Goal: Task Accomplishment & Management: Complete application form

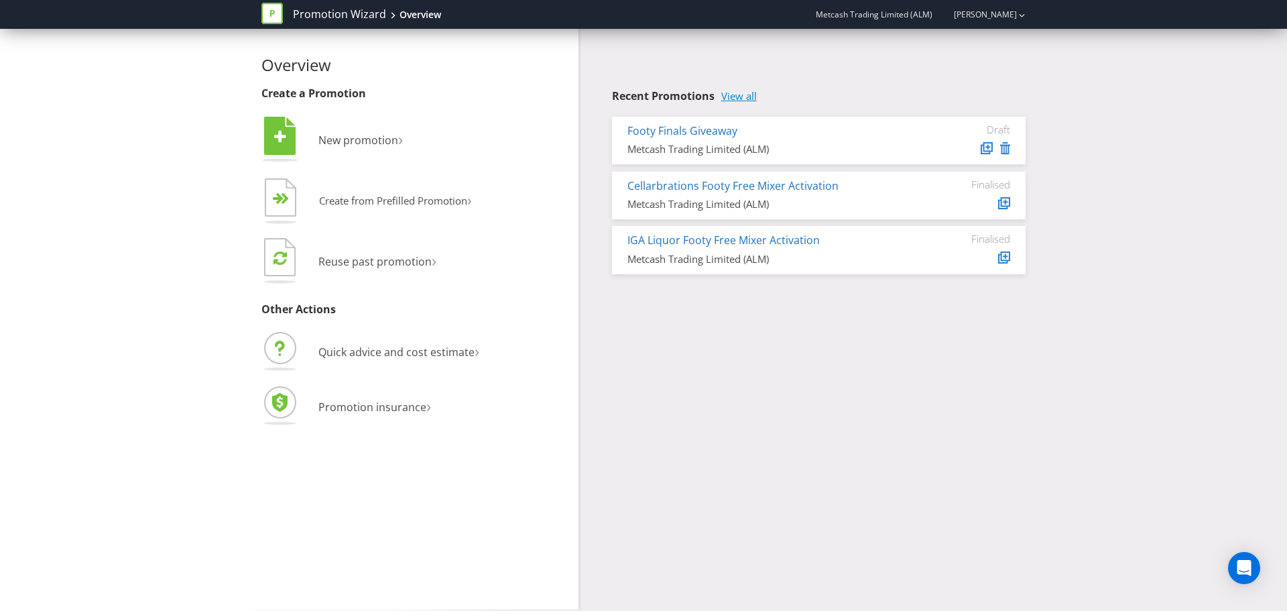
click at [751, 91] on link "View all" at bounding box center [739, 96] width 36 height 11
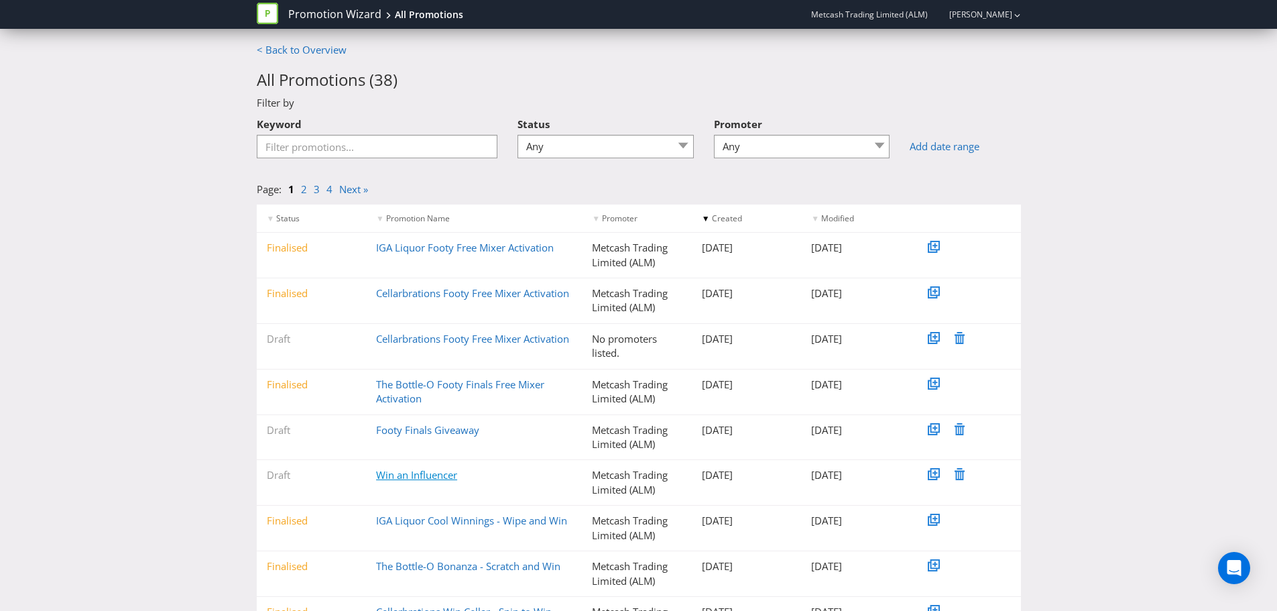
click at [405, 475] on link "Win an Influencer" at bounding box center [416, 474] width 81 height 13
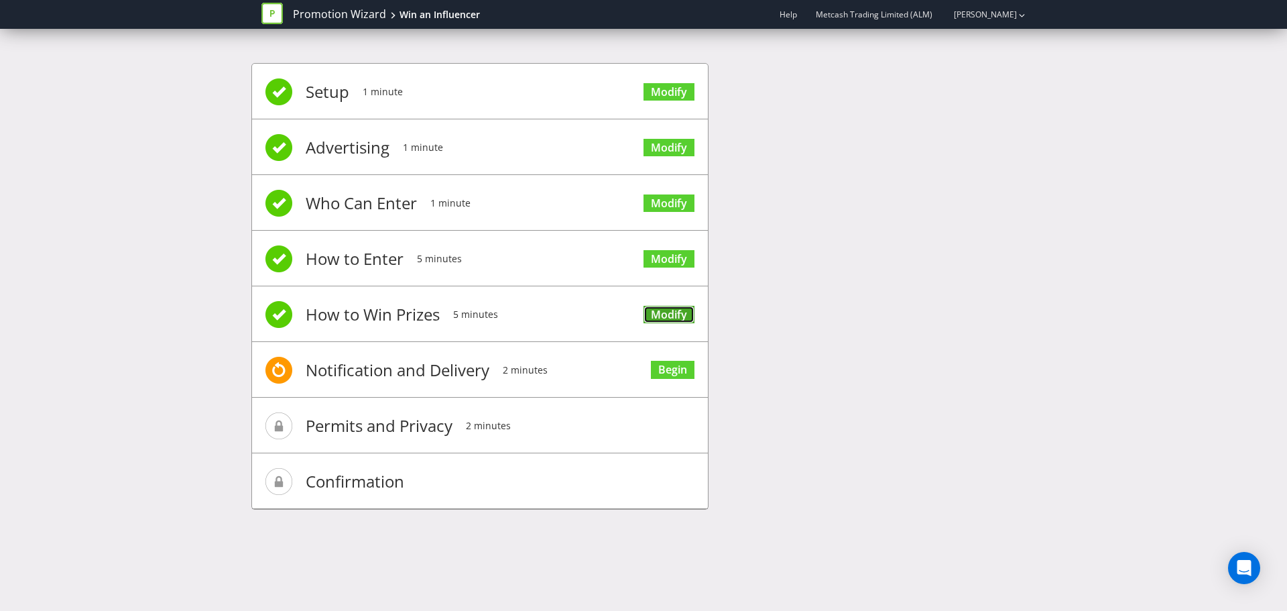
click at [672, 316] on link "Modify" at bounding box center [669, 315] width 51 height 18
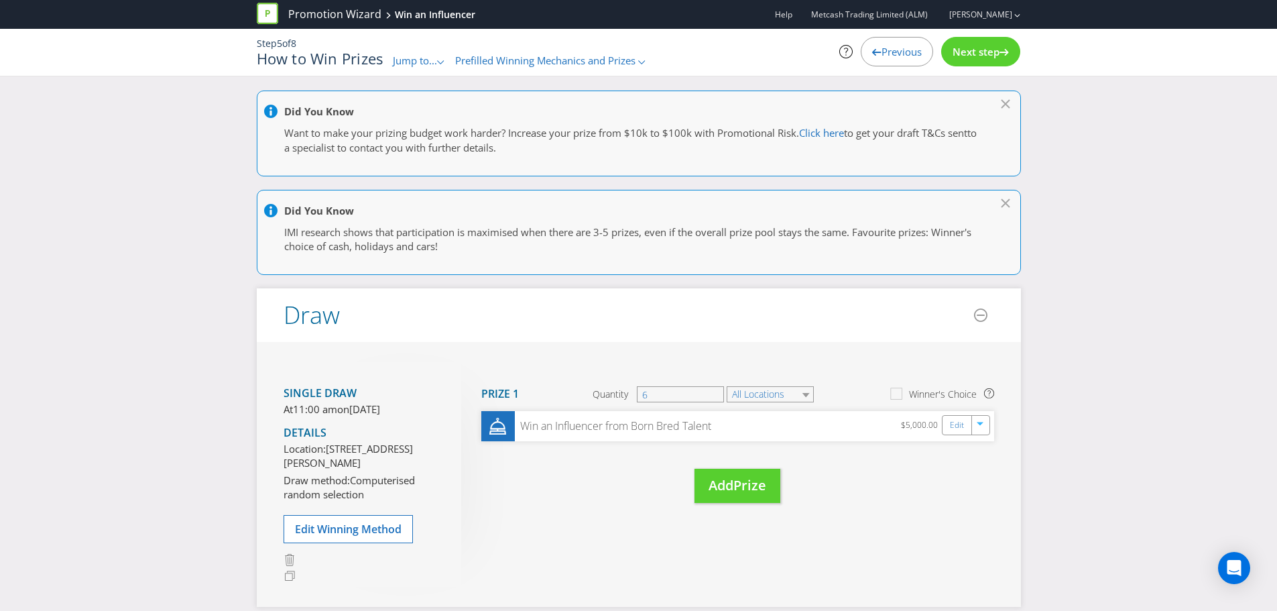
click at [882, 49] on span "Previous" at bounding box center [902, 51] width 40 height 13
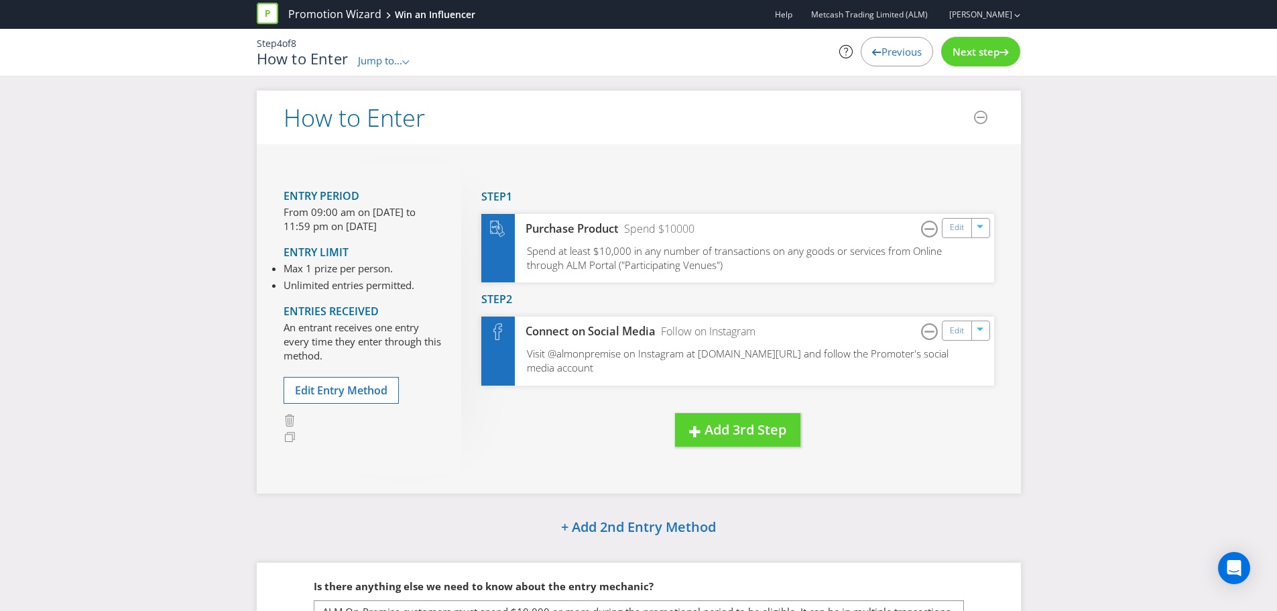
click at [884, 50] on span "Previous" at bounding box center [902, 51] width 40 height 13
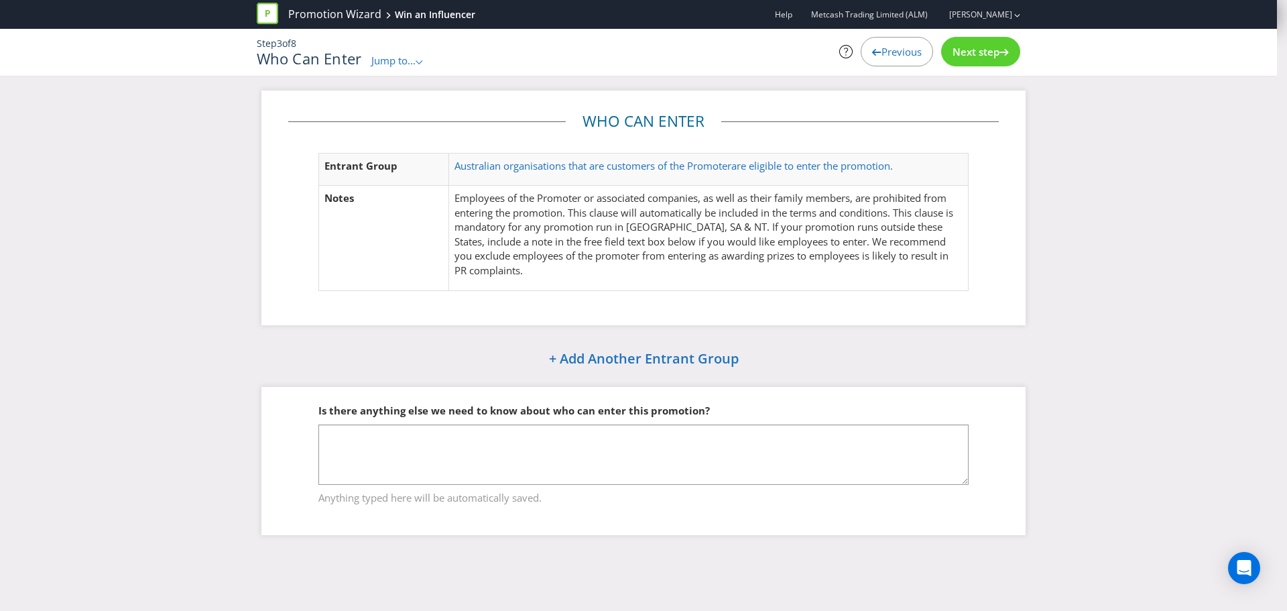
click at [884, 50] on span "Previous" at bounding box center [902, 51] width 40 height 13
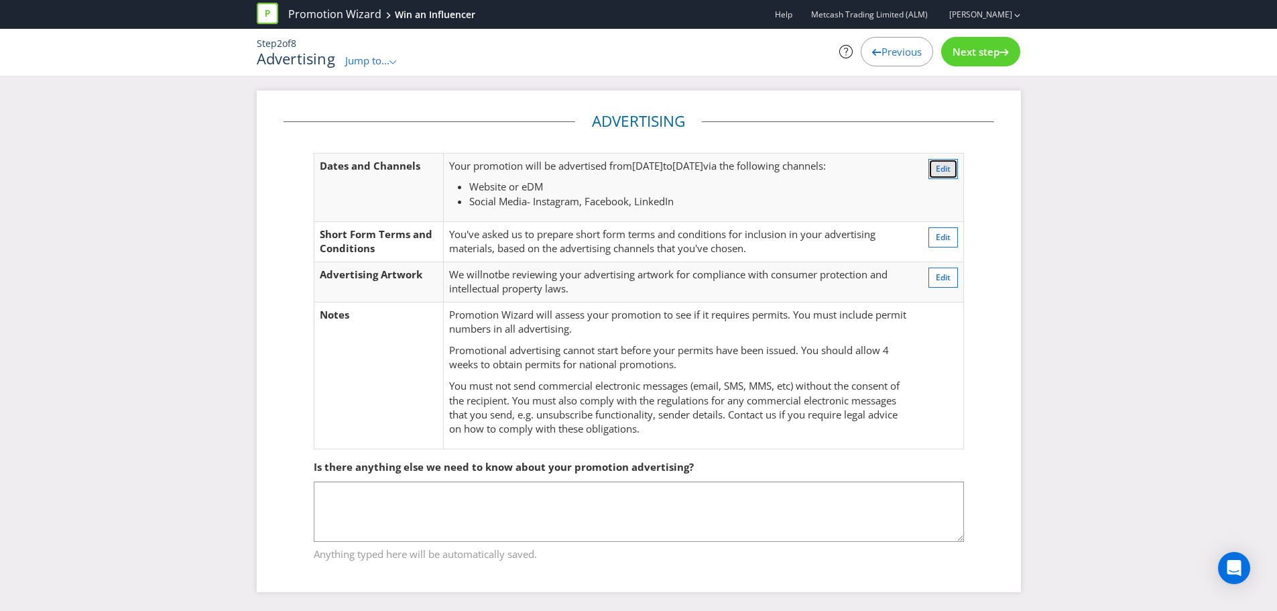
click at [937, 169] on span "Edit" at bounding box center [943, 168] width 15 height 11
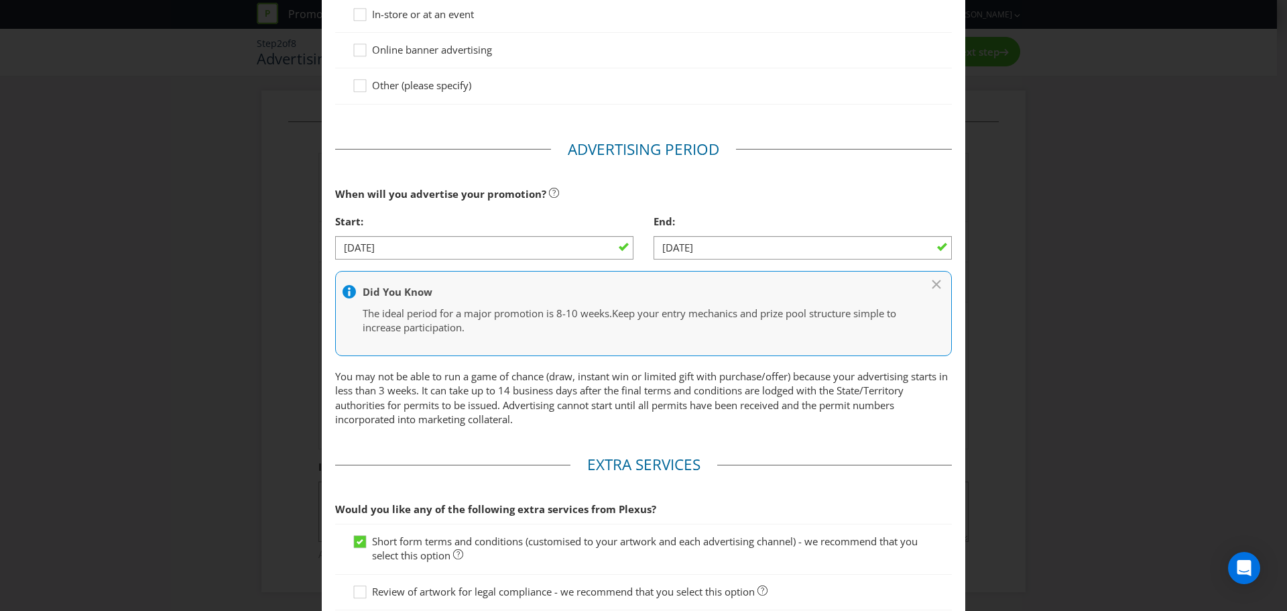
scroll to position [473, 0]
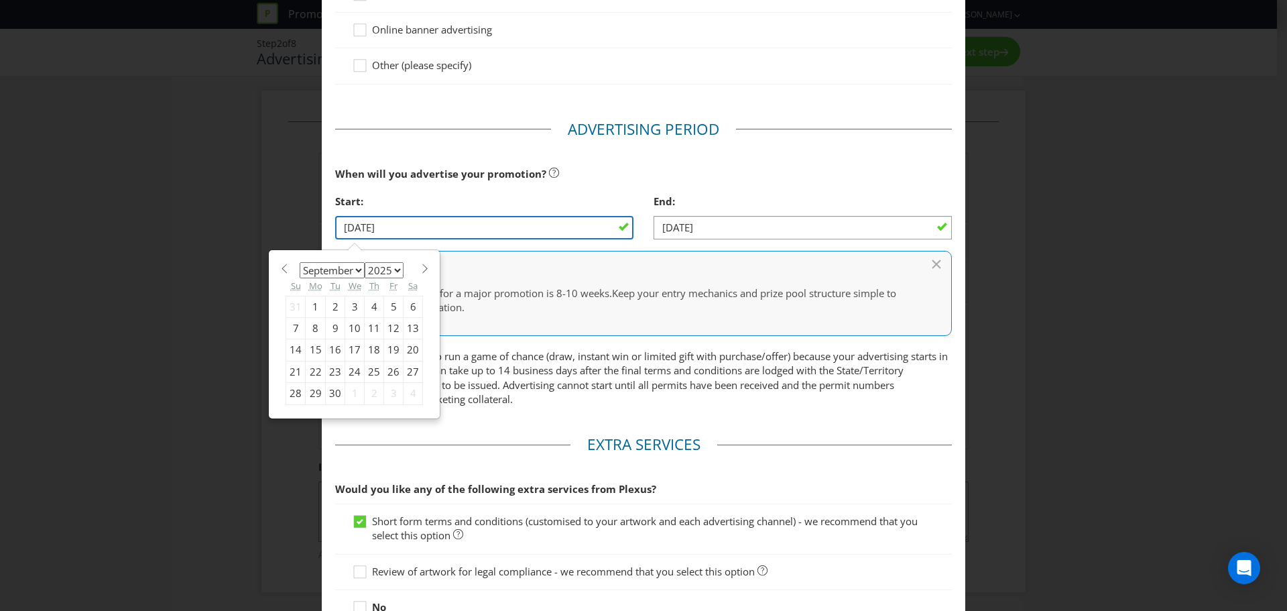
click at [518, 225] on input "[DATE]" at bounding box center [484, 227] width 298 height 23
click at [354, 269] on div at bounding box center [650, 273] width 615 height 17
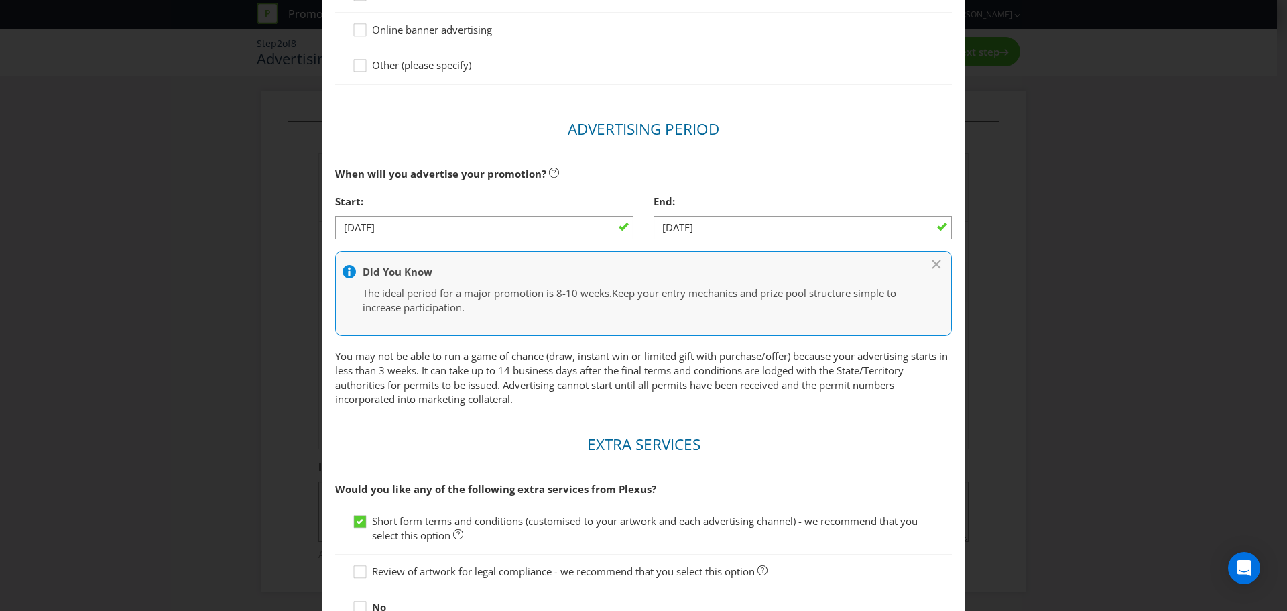
click at [558, 239] on div at bounding box center [484, 239] width 298 height 1
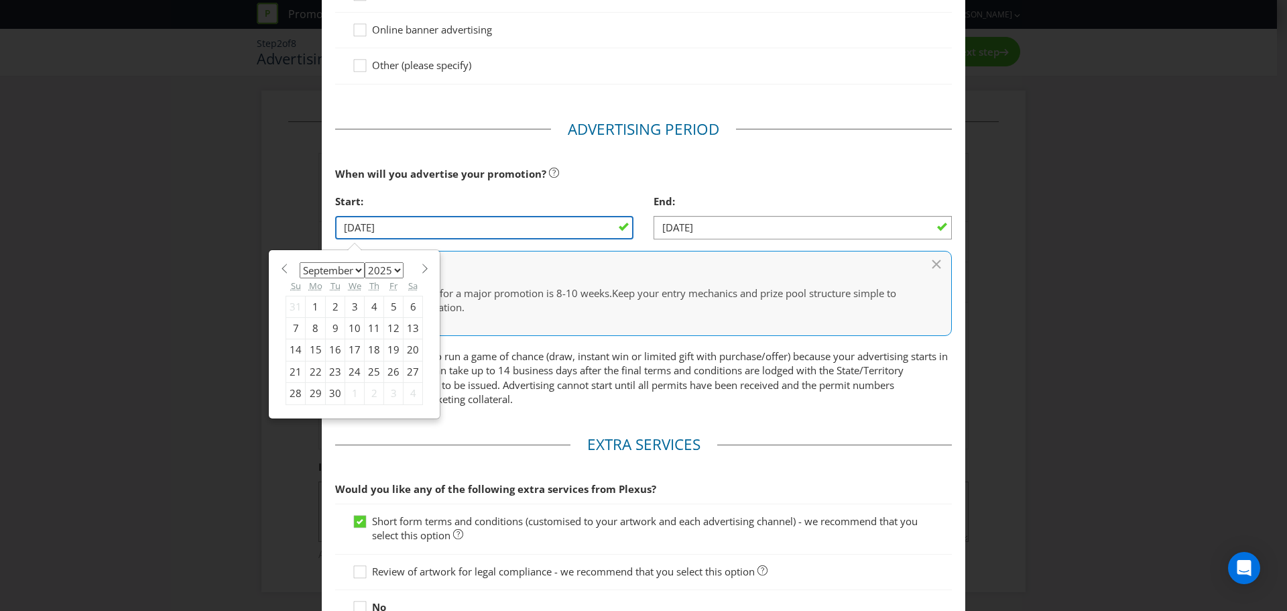
click at [559, 229] on input "[DATE]" at bounding box center [484, 227] width 298 height 23
click at [355, 269] on select "January February March April May June July August September October November De…" at bounding box center [332, 270] width 65 height 16
select select "10"
click at [300, 262] on select "January February March April May June July August September October November De…" at bounding box center [332, 270] width 65 height 16
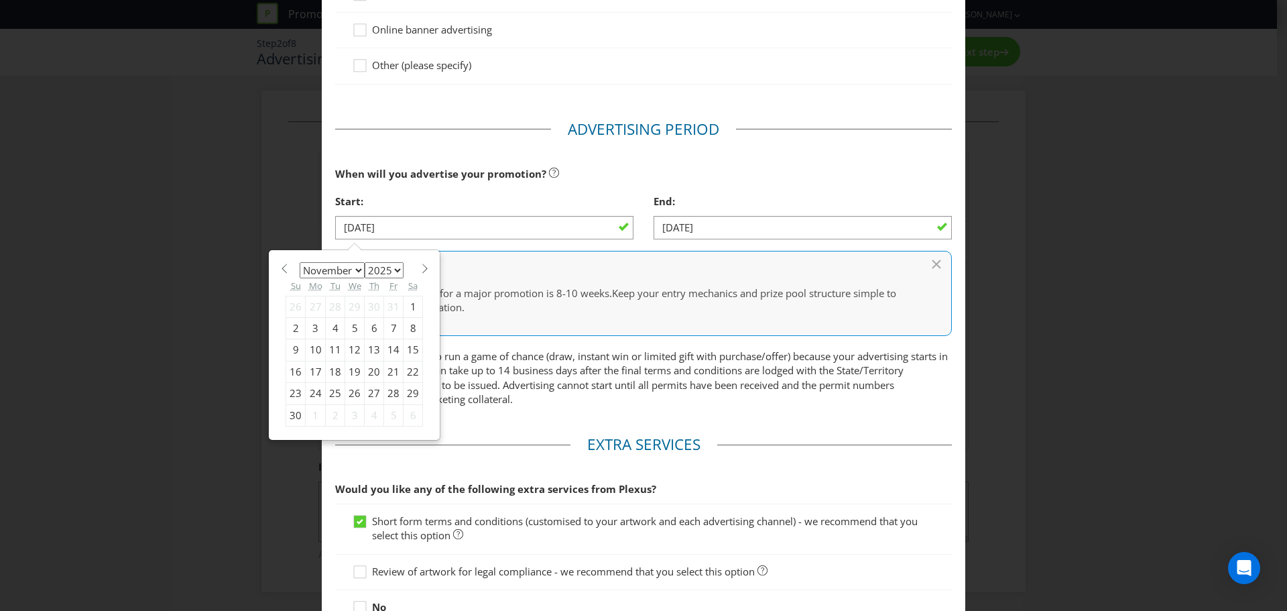
click at [404, 302] on div "1" at bounding box center [413, 306] width 19 height 21
type input "[DATE]"
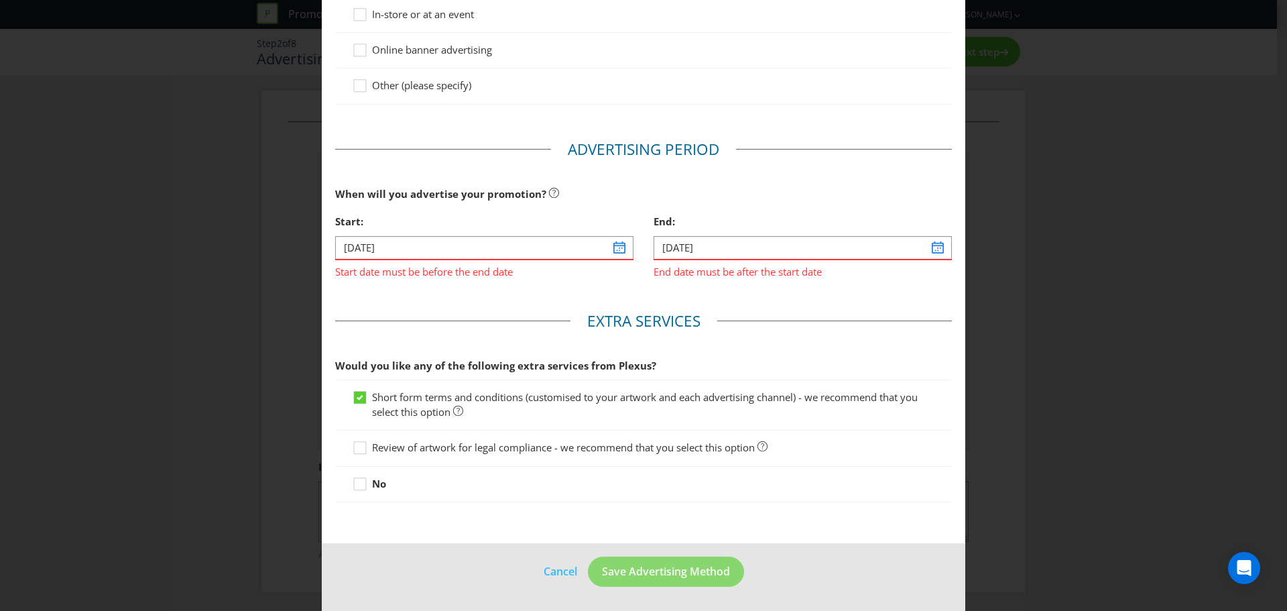
scroll to position [453, 0]
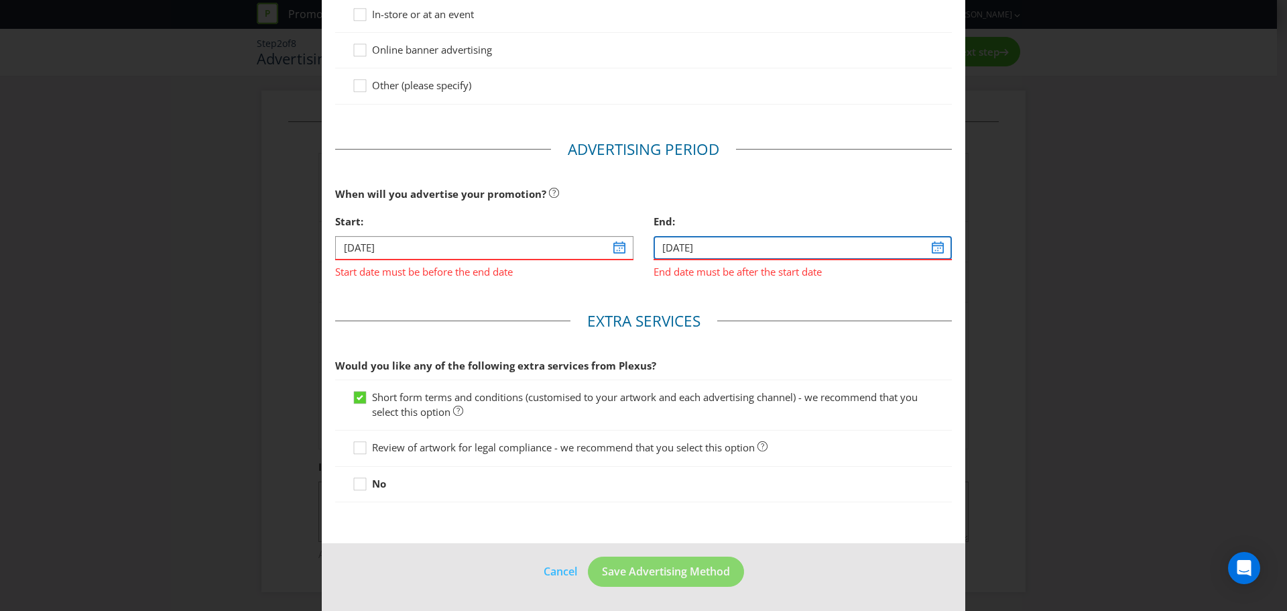
click at [929, 245] on input "[DATE]" at bounding box center [803, 247] width 298 height 23
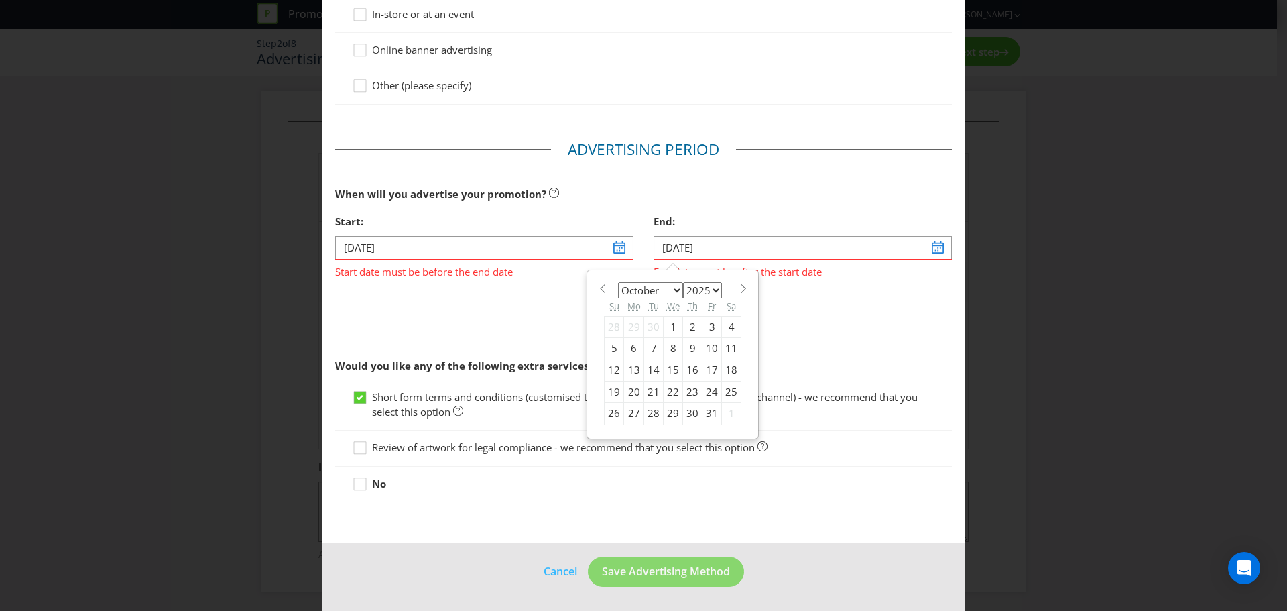
click at [672, 286] on select "January February March April May June July August September October November De…" at bounding box center [650, 290] width 65 height 16
click at [871, 298] on main "Advertising Methods How will your promotion be advertised? Website or eDM You m…" at bounding box center [644, 73] width 644 height 939
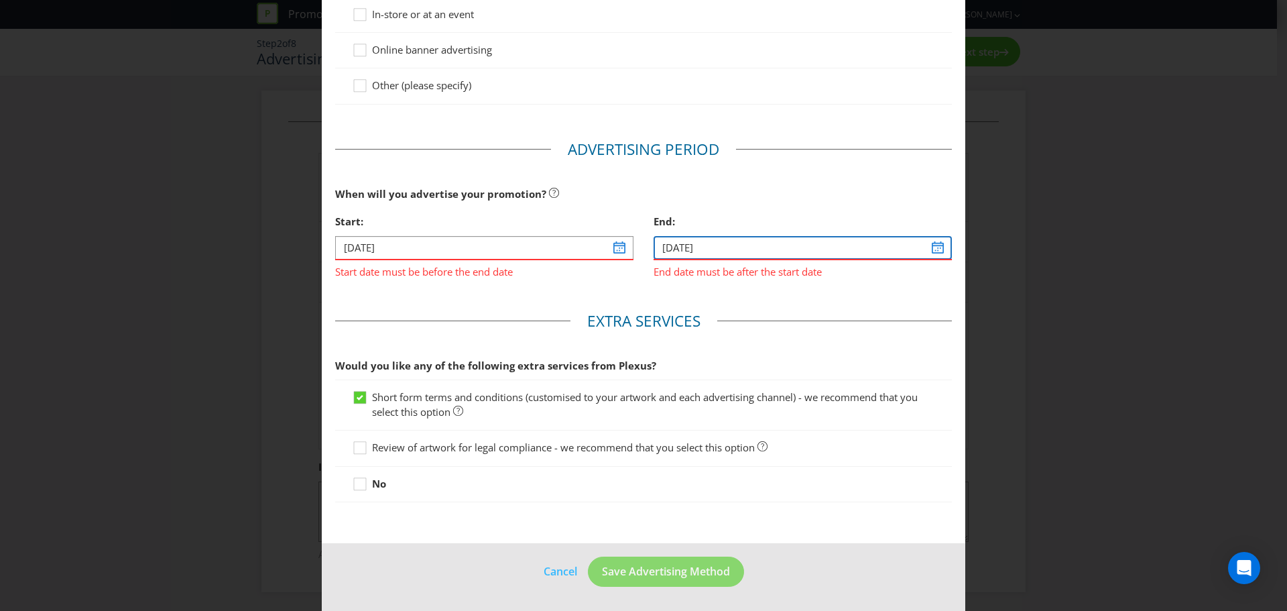
click at [933, 250] on input "[DATE]" at bounding box center [803, 247] width 298 height 23
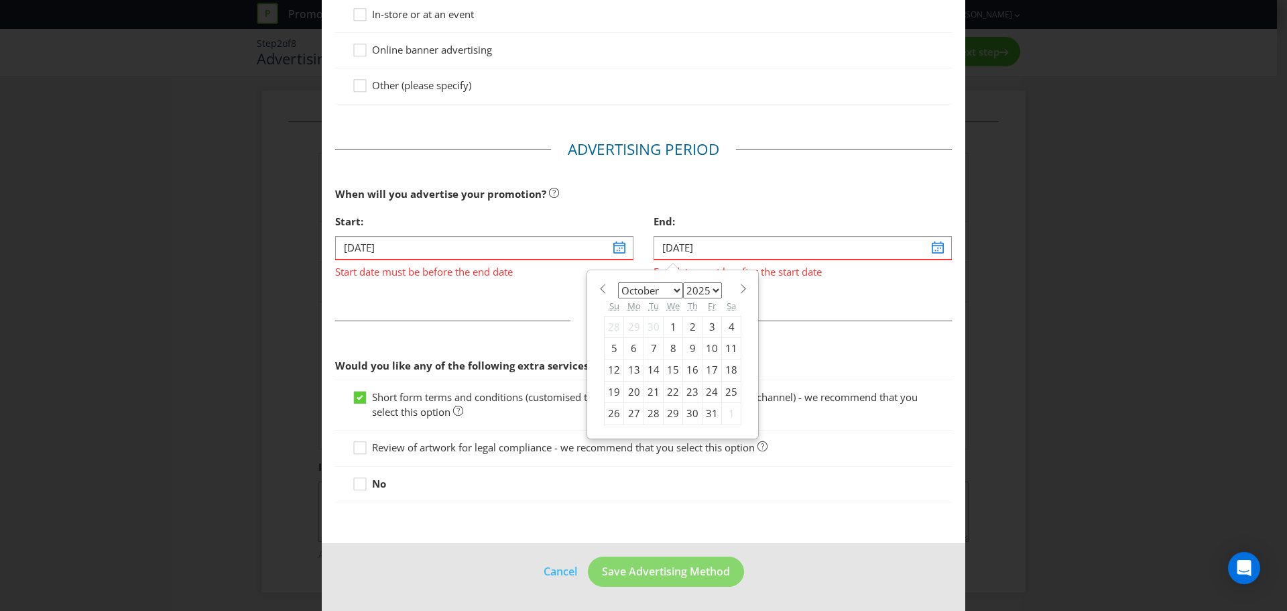
click at [669, 289] on select "January February March April May June July August September October November De…" at bounding box center [650, 290] width 65 height 16
select select "10"
click at [618, 282] on select "January February March April May June July August September October November De…" at bounding box center [650, 290] width 65 height 16
click at [608, 437] on div "30" at bounding box center [614, 434] width 19 height 21
type input "[DATE]"
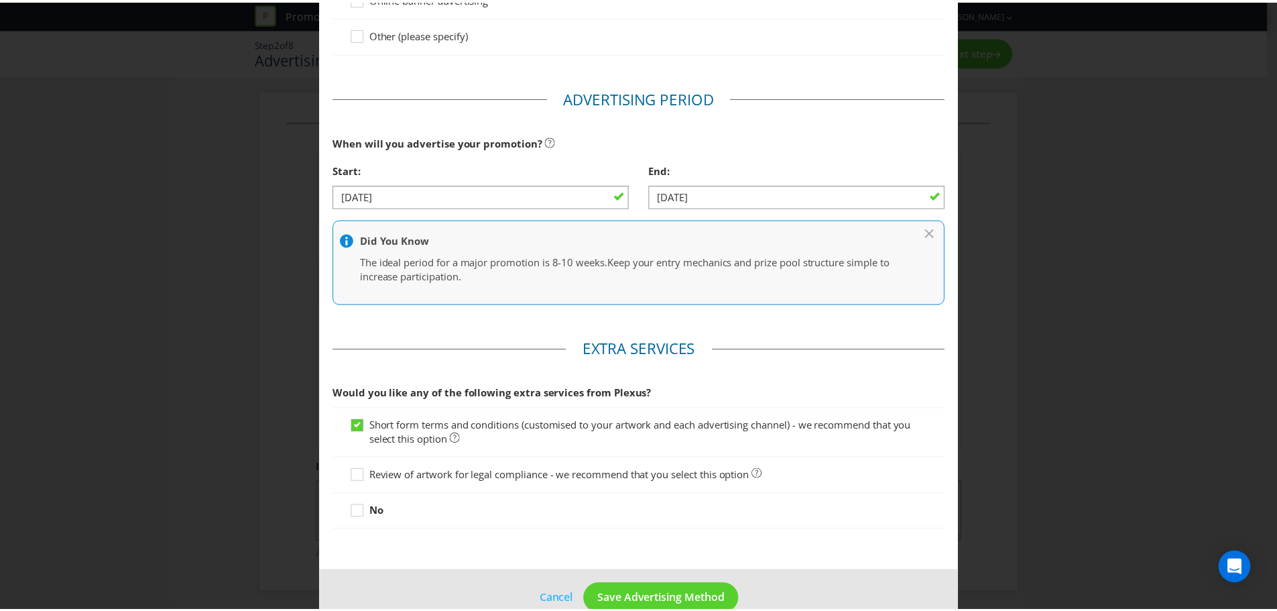
scroll to position [532, 0]
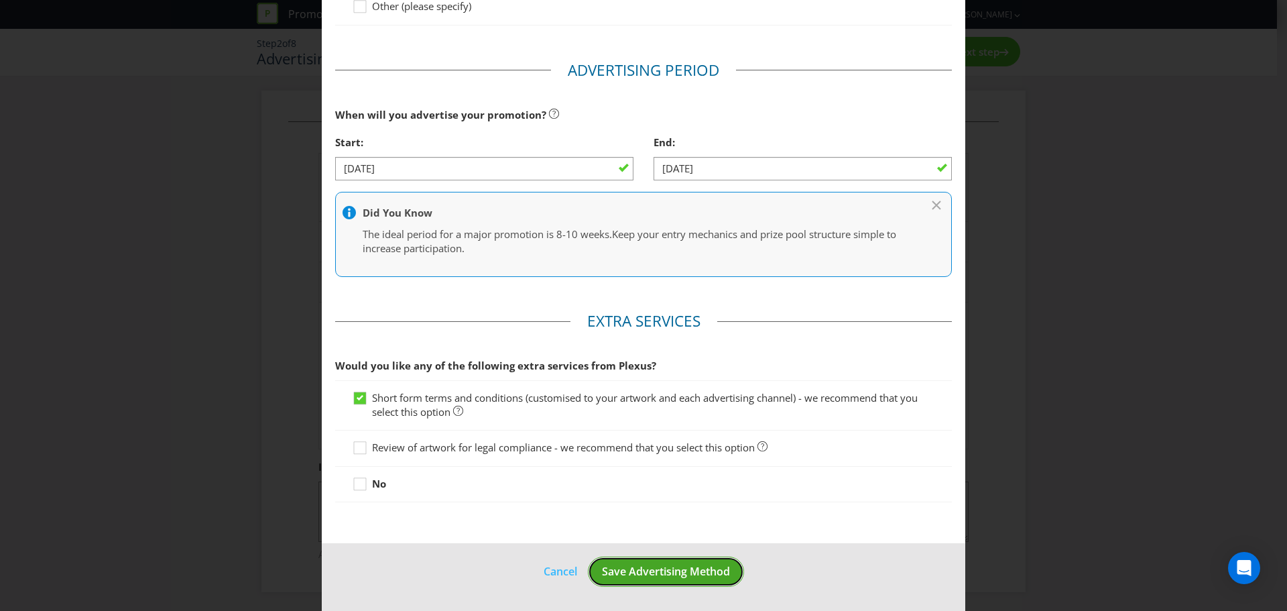
click at [650, 575] on span "Save Advertising Method" at bounding box center [666, 571] width 128 height 15
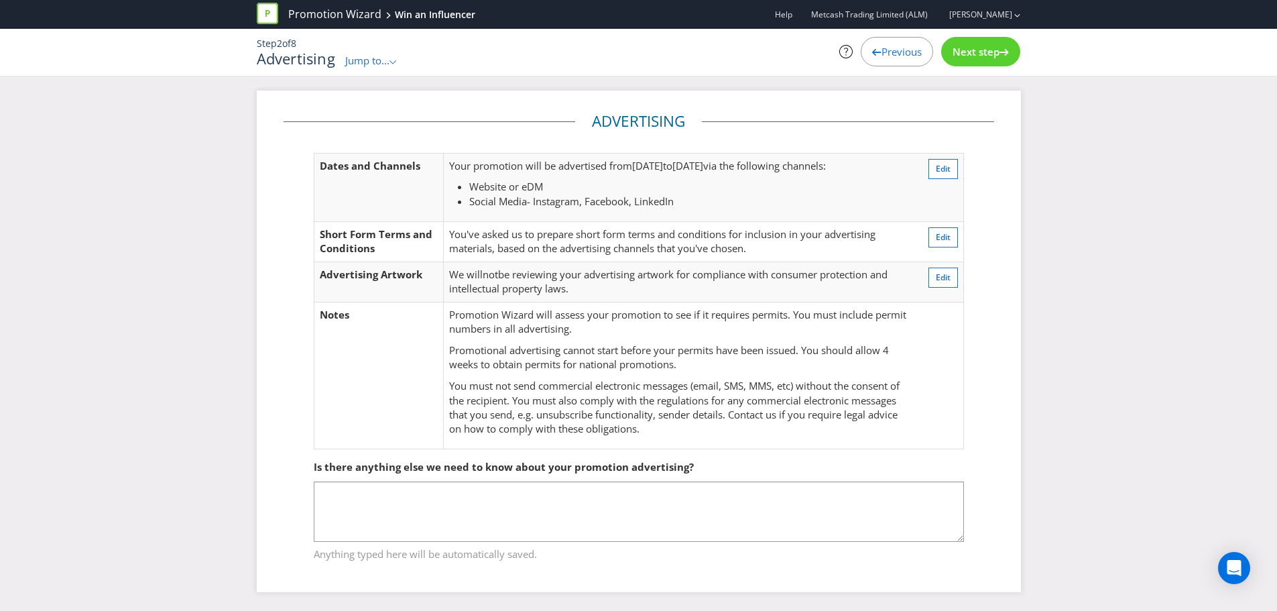
click at [1000, 53] on icon at bounding box center [1004, 52] width 9 height 7
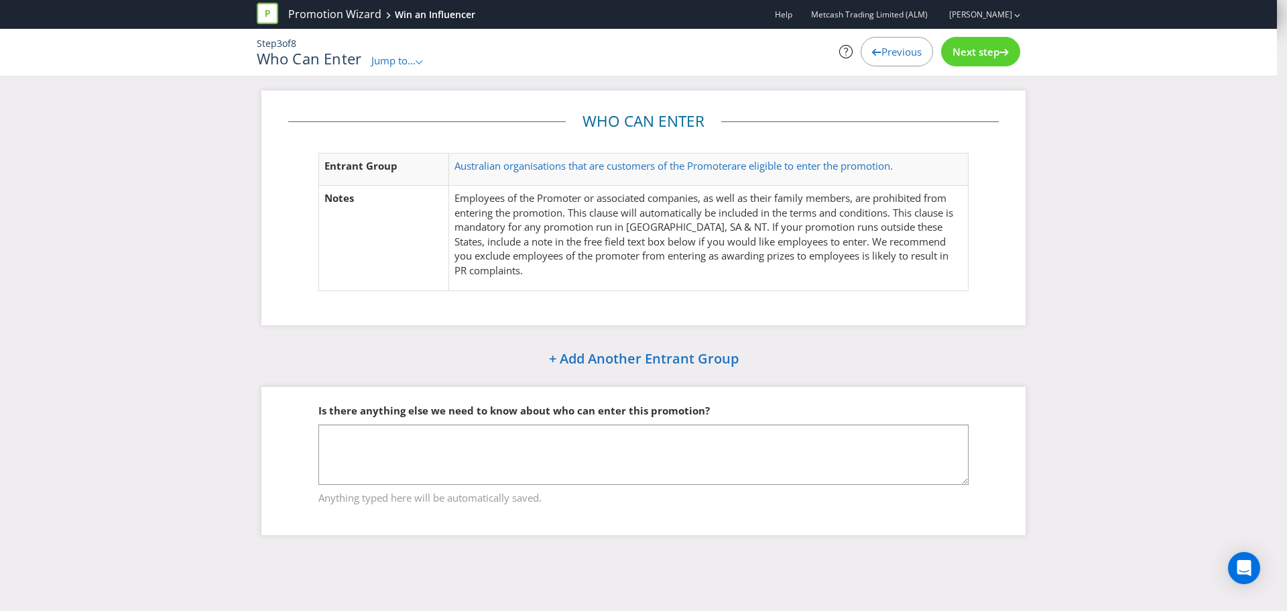
click at [1000, 53] on icon at bounding box center [1004, 52] width 9 height 7
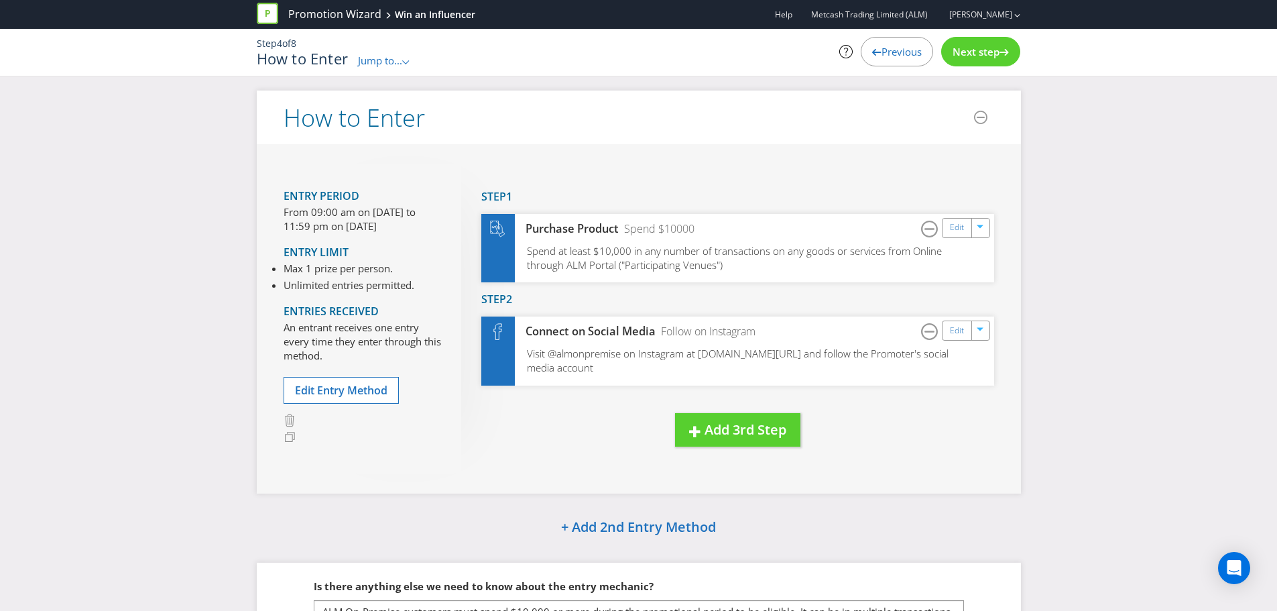
click at [962, 46] on span "Next step" at bounding box center [976, 51] width 47 height 13
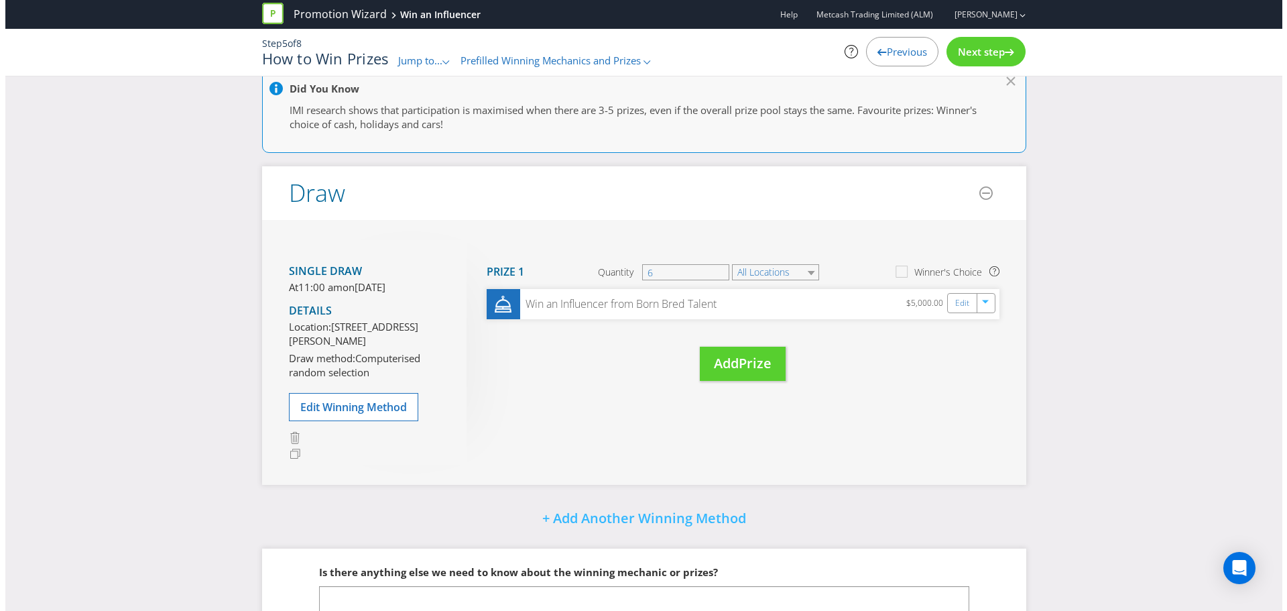
scroll to position [134, 0]
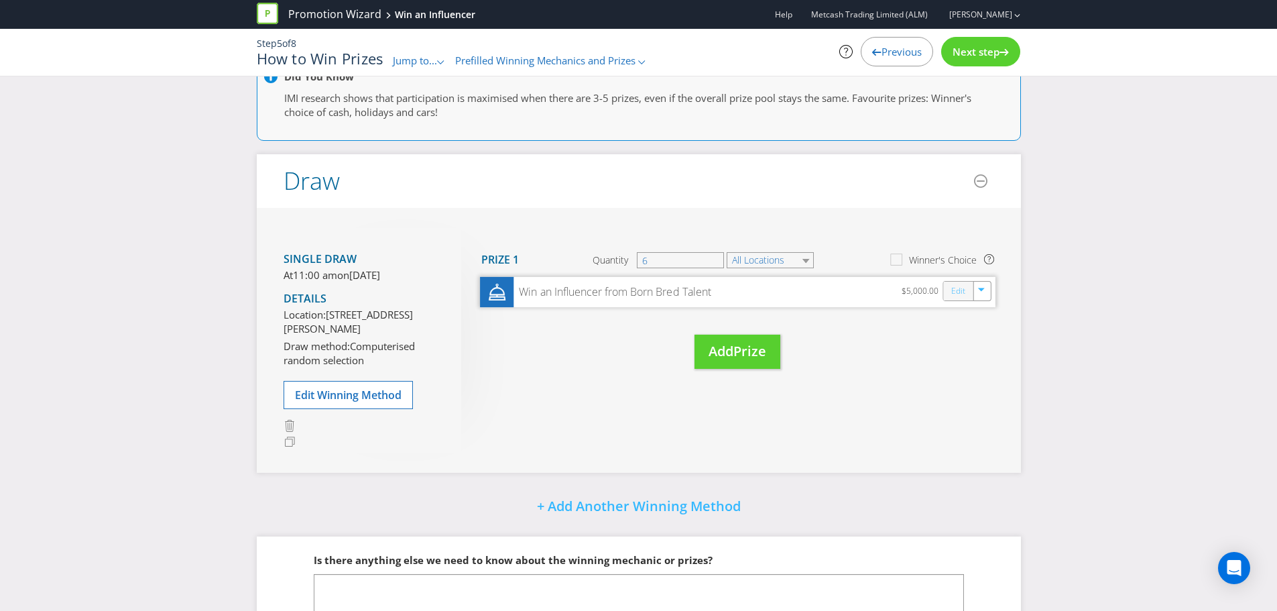
click at [958, 291] on link "Edit" at bounding box center [958, 291] width 14 height 15
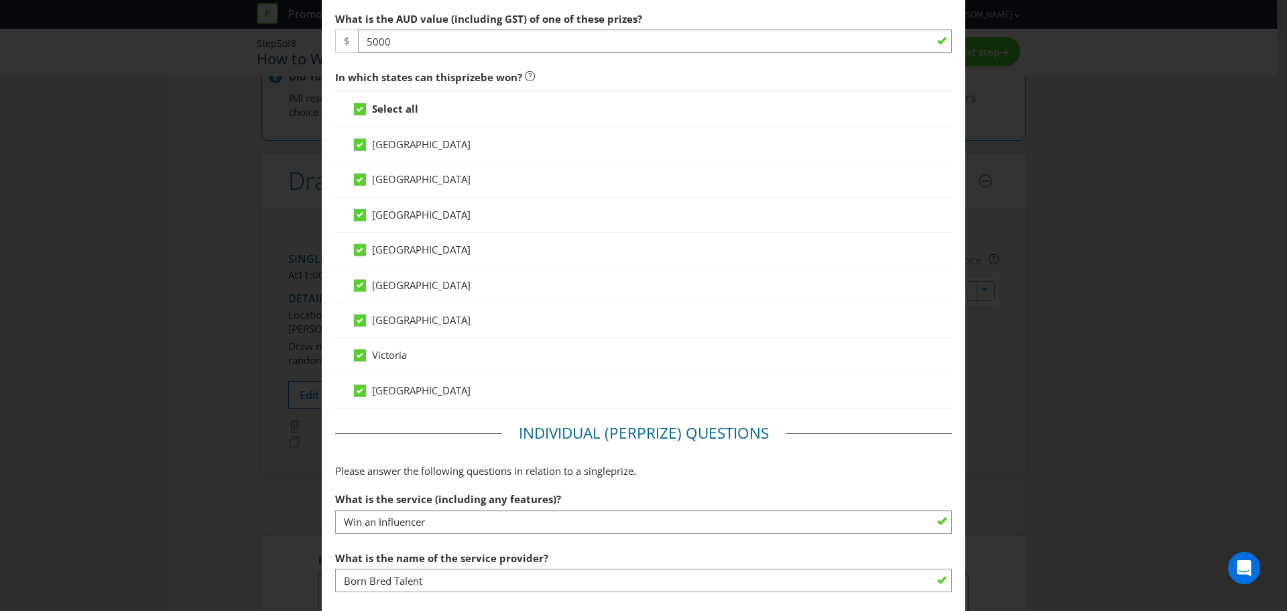
scroll to position [670, 0]
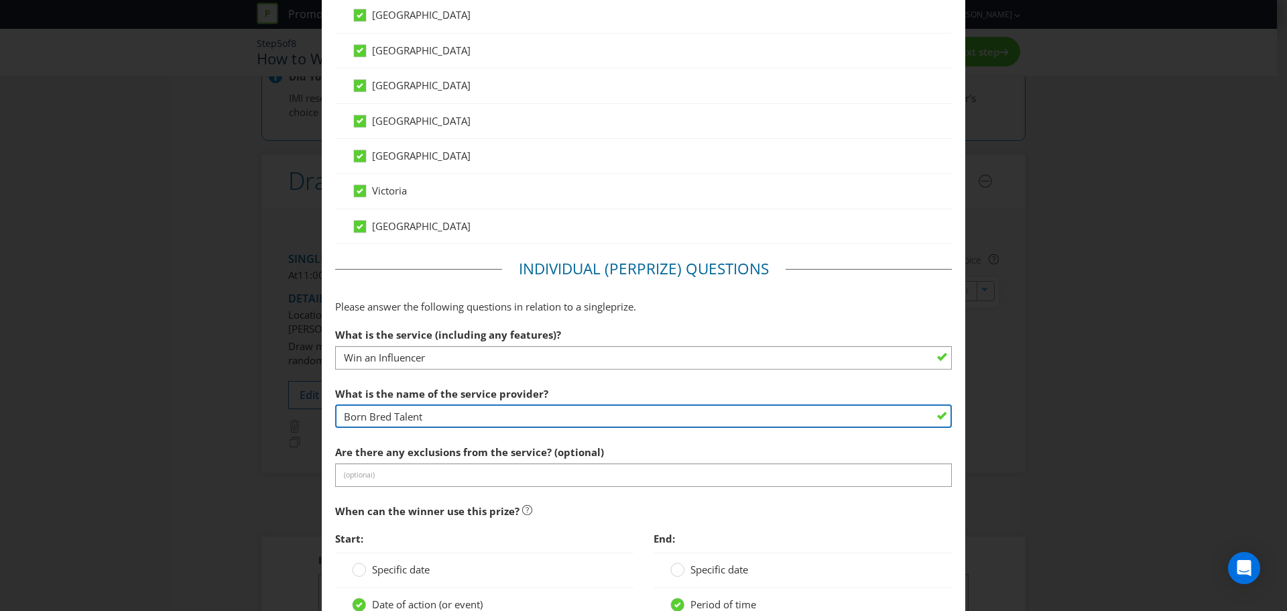
click at [442, 423] on input "Born Bred Talent" at bounding box center [643, 415] width 617 height 23
drag, startPoint x: 445, startPoint y: 419, endPoint x: 272, endPoint y: 418, distance: 173.6
click at [272, 418] on div "Edit Prize [GEOGRAPHIC_DATA] [GEOGRAPHIC_DATA] [GEOGRAPHIC_DATA] [GEOGRAPHIC_DA…" at bounding box center [643, 305] width 1287 height 611
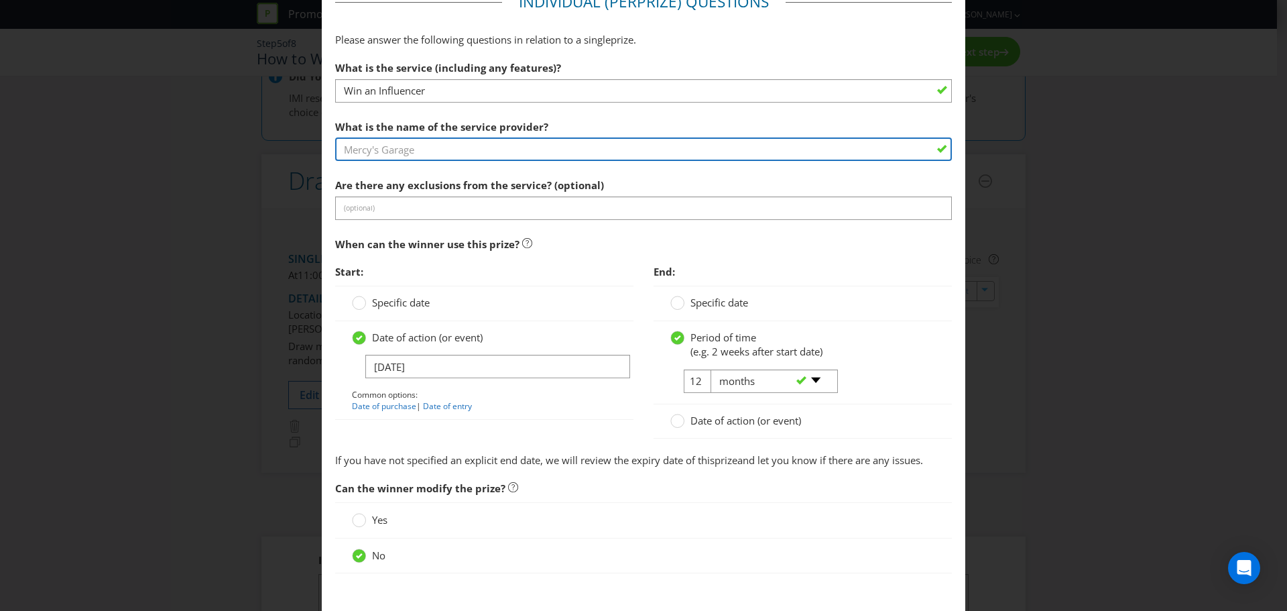
scroll to position [939, 0]
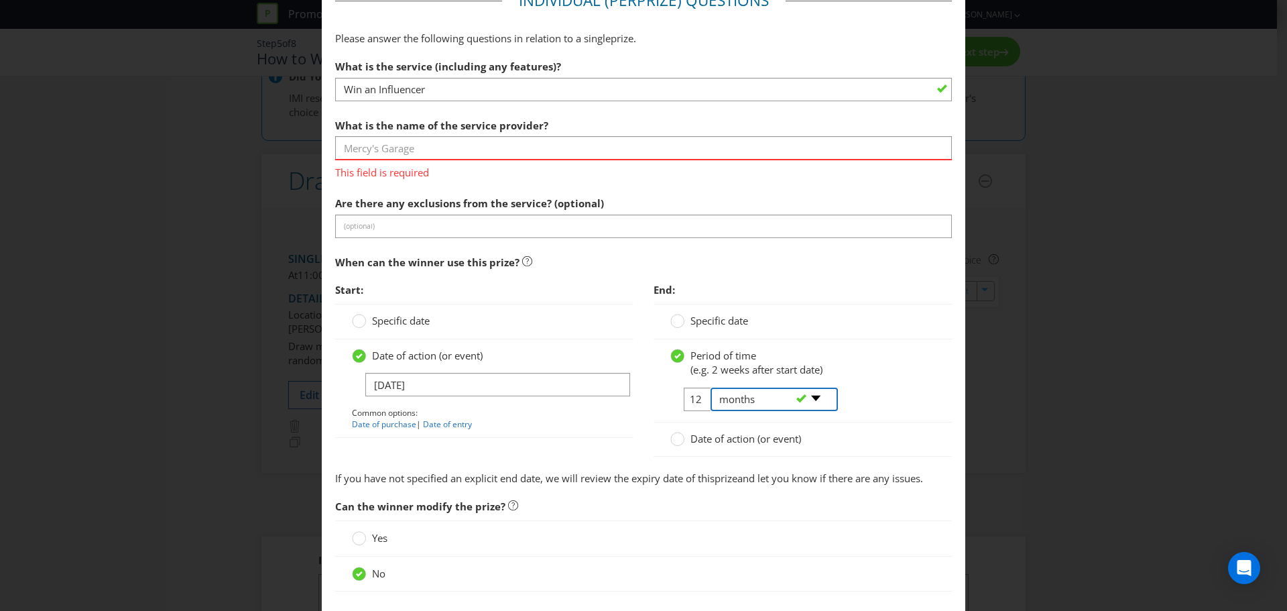
click at [737, 380] on div "Period of time (e.g. 2 weeks after start date) 12 -- Please select -- days week…" at bounding box center [802, 385] width 265 height 73
click at [701, 403] on div "-- Please select -- days weeks months years" at bounding box center [769, 400] width 136 height 24
click at [813, 398] on select "-- Please select -- days weeks months years" at bounding box center [774, 399] width 127 height 23
click at [675, 320] on circle at bounding box center [677, 320] width 13 height 13
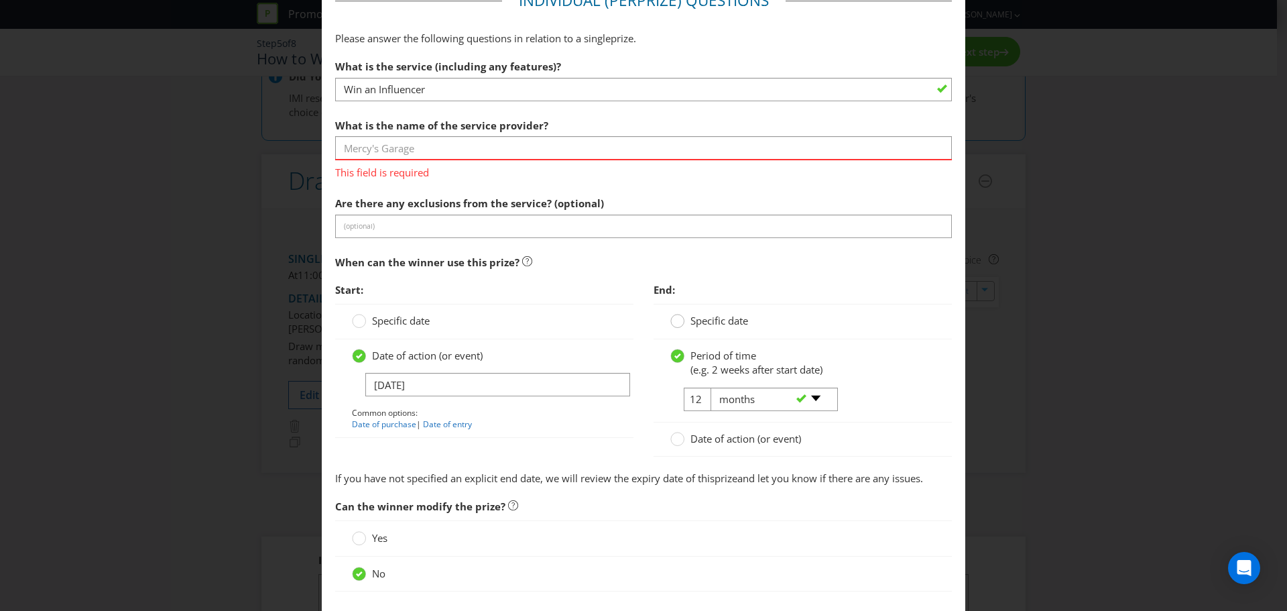
click at [0, 0] on input "Specific date" at bounding box center [0, 0] width 0 height 0
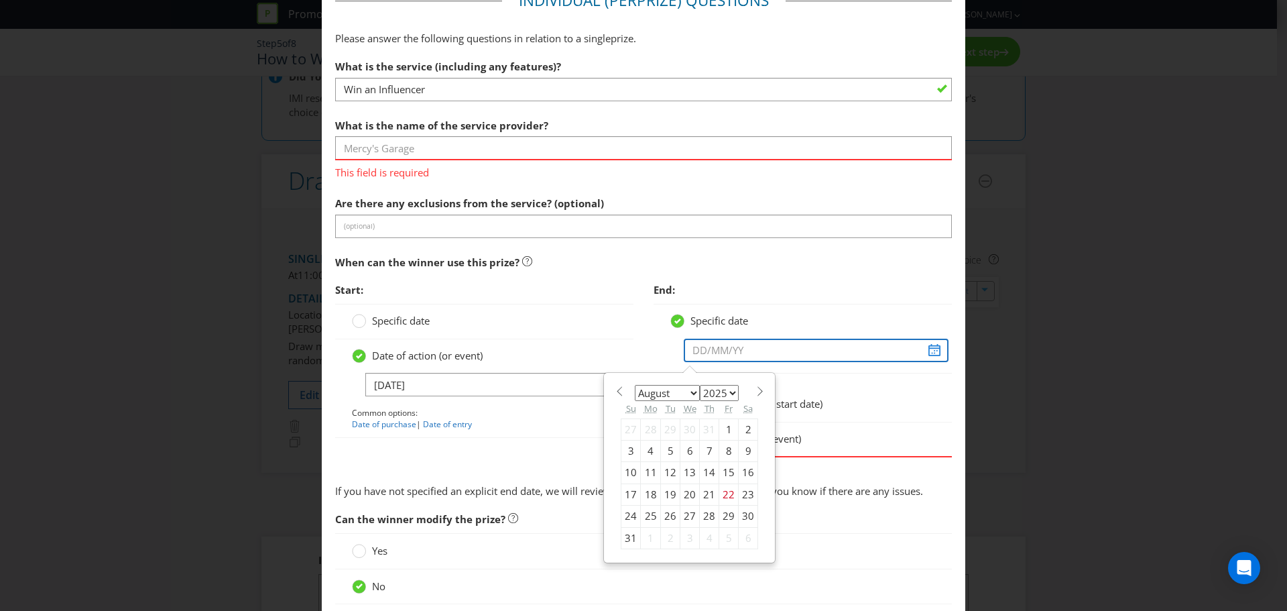
click at [716, 343] on input "text" at bounding box center [816, 350] width 265 height 23
click at [764, 312] on div "Specific date January February March April May June July August September Octob…" at bounding box center [803, 338] width 298 height 69
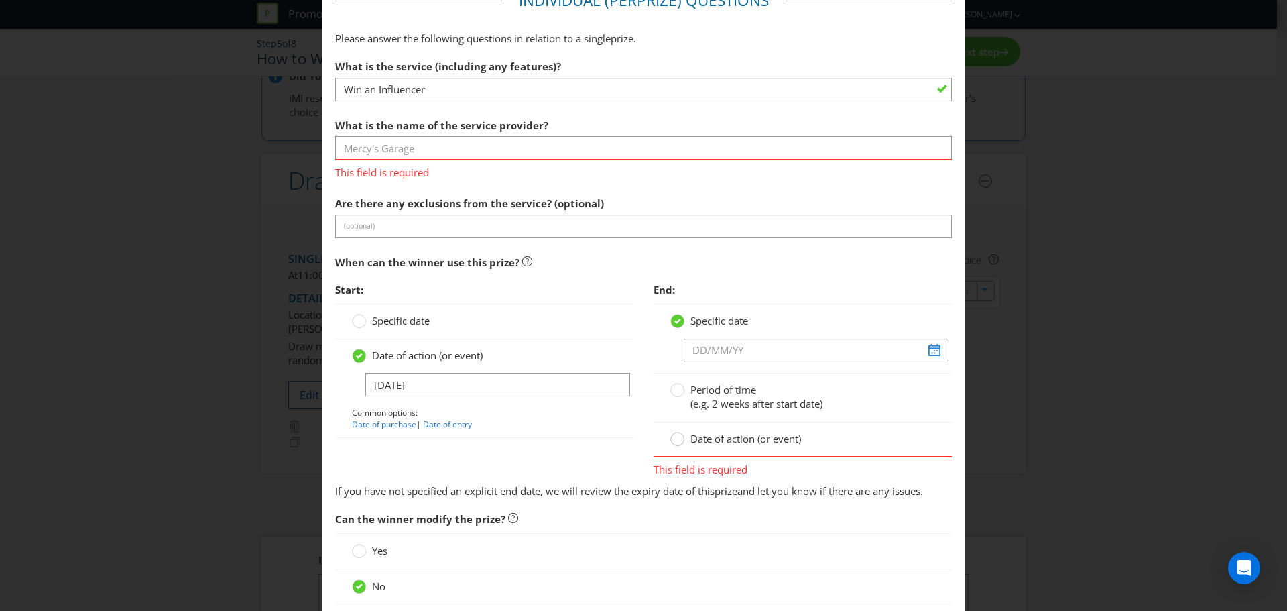
click at [672, 440] on circle at bounding box center [677, 438] width 13 height 13
click at [0, 0] on input "Date of action (or event)" at bounding box center [0, 0] width 0 height 0
click at [672, 320] on circle at bounding box center [677, 320] width 13 height 13
click at [0, 0] on input "Specific date" at bounding box center [0, 0] width 0 height 0
click at [714, 350] on input "text" at bounding box center [816, 350] width 265 height 23
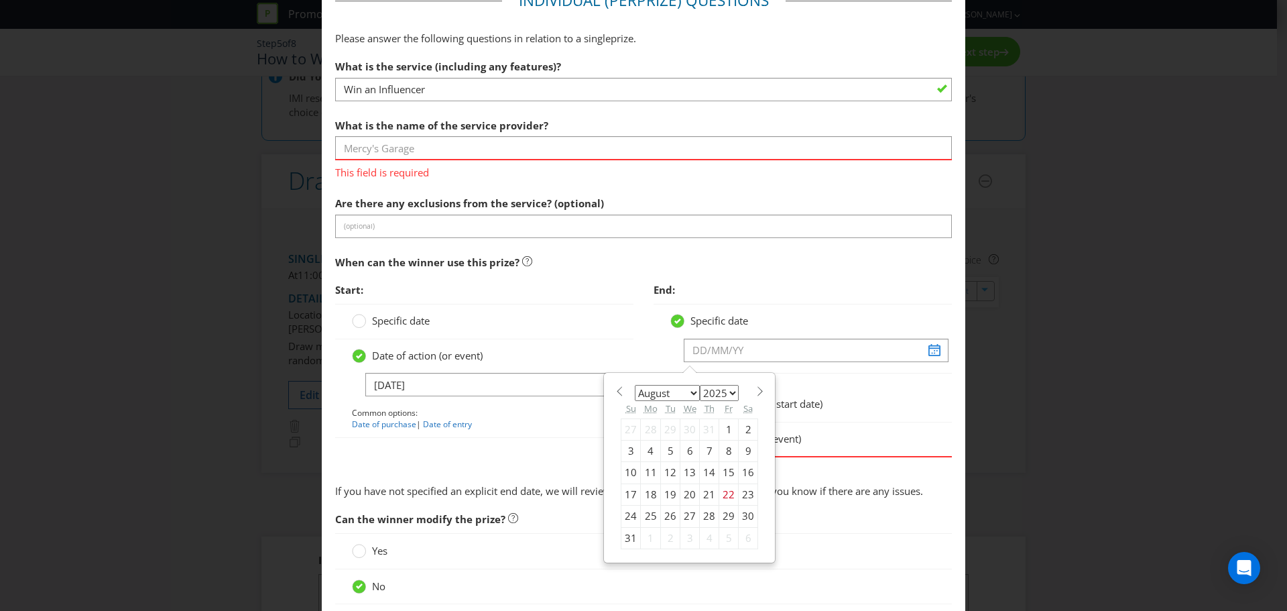
click at [688, 392] on select "January February March April May June July August September October November De…" at bounding box center [667, 393] width 65 height 16
select select "1"
click at [635, 385] on select "January February March April May June July August September October November De…" at bounding box center [667, 393] width 65 height 16
click at [731, 393] on select "2025 2026 2027 2028 2029 2030 2031 2032 2033 2034 2035" at bounding box center [719, 393] width 39 height 16
select select "2026"
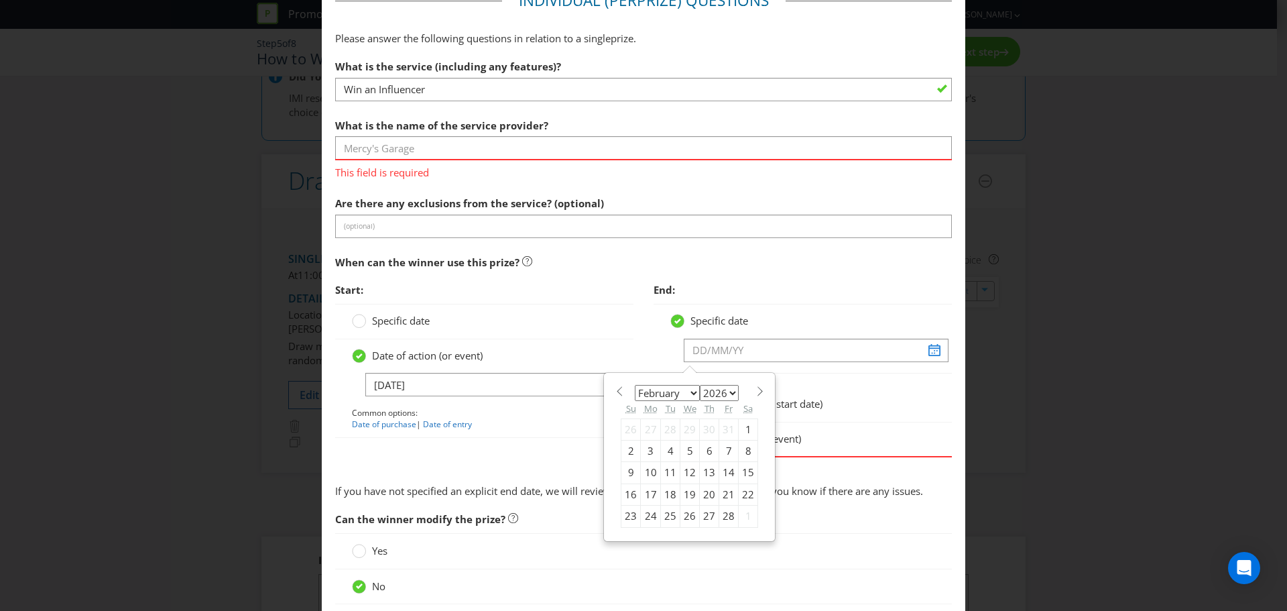
click at [700, 385] on select "2025 2026 2027 2028 2029 2030 2031 2032 2033 2034 2035" at bounding box center [719, 393] width 39 height 16
click at [755, 392] on span at bounding box center [760, 391] width 10 height 10
click at [614, 396] on div "January February March April May June July August September October November [D…" at bounding box center [689, 456] width 151 height 155
click at [616, 396] on span at bounding box center [619, 391] width 10 height 10
select select "1"
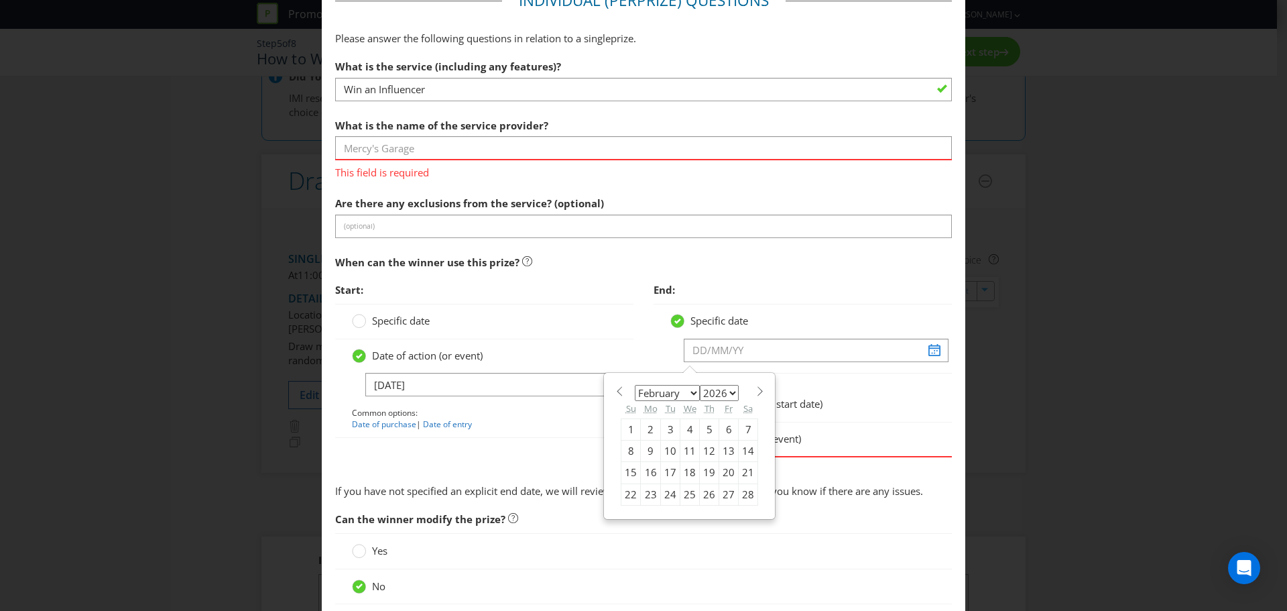
click at [739, 492] on div "28" at bounding box center [748, 493] width 19 height 21
type input "[DATE]"
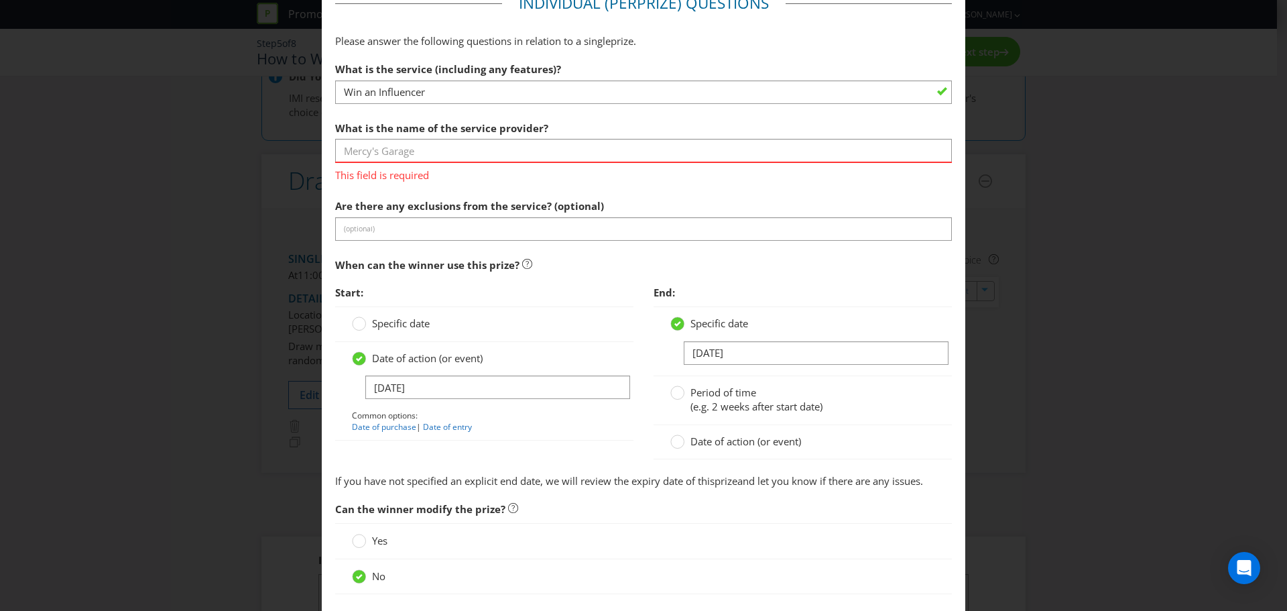
scroll to position [832, 0]
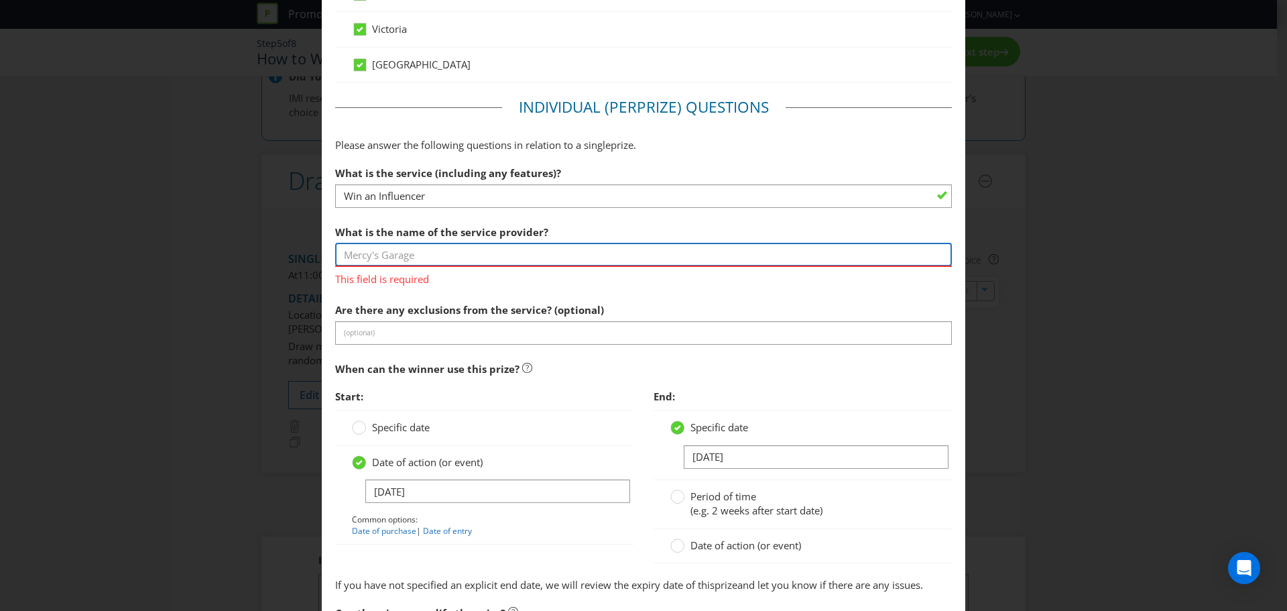
click at [516, 256] on input "text" at bounding box center [643, 254] width 617 height 23
type input "Prodigious"
click at [538, 290] on section "What is the service (including any features)? Win an Influencer What is the nam…" at bounding box center [643, 376] width 617 height 432
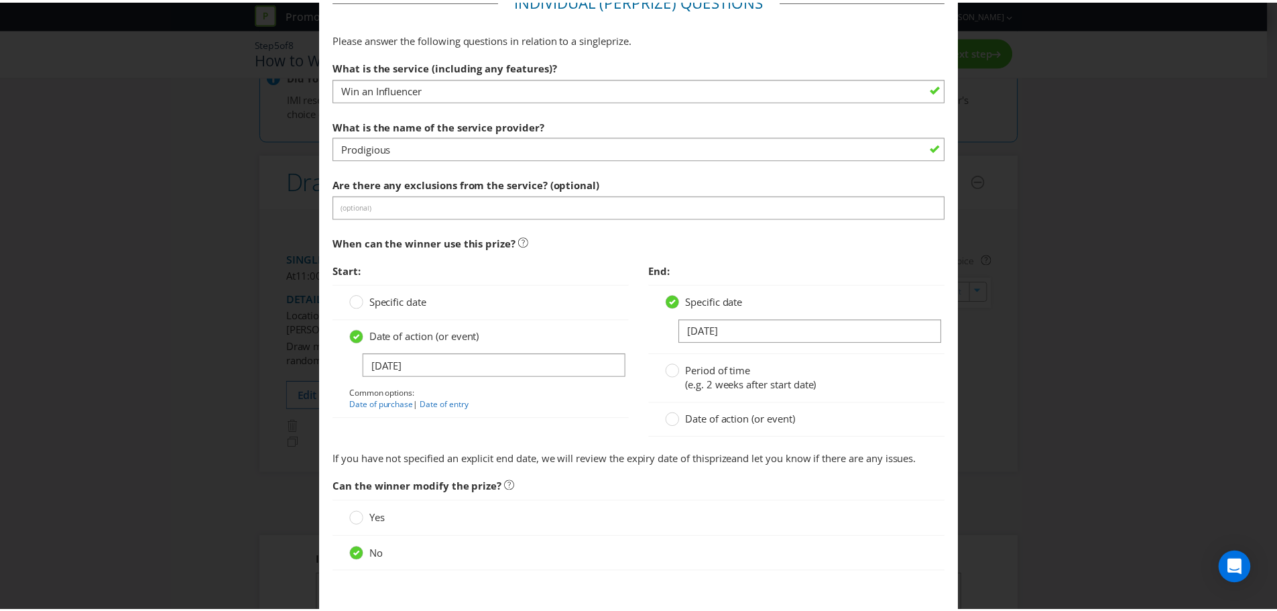
scroll to position [1014, 0]
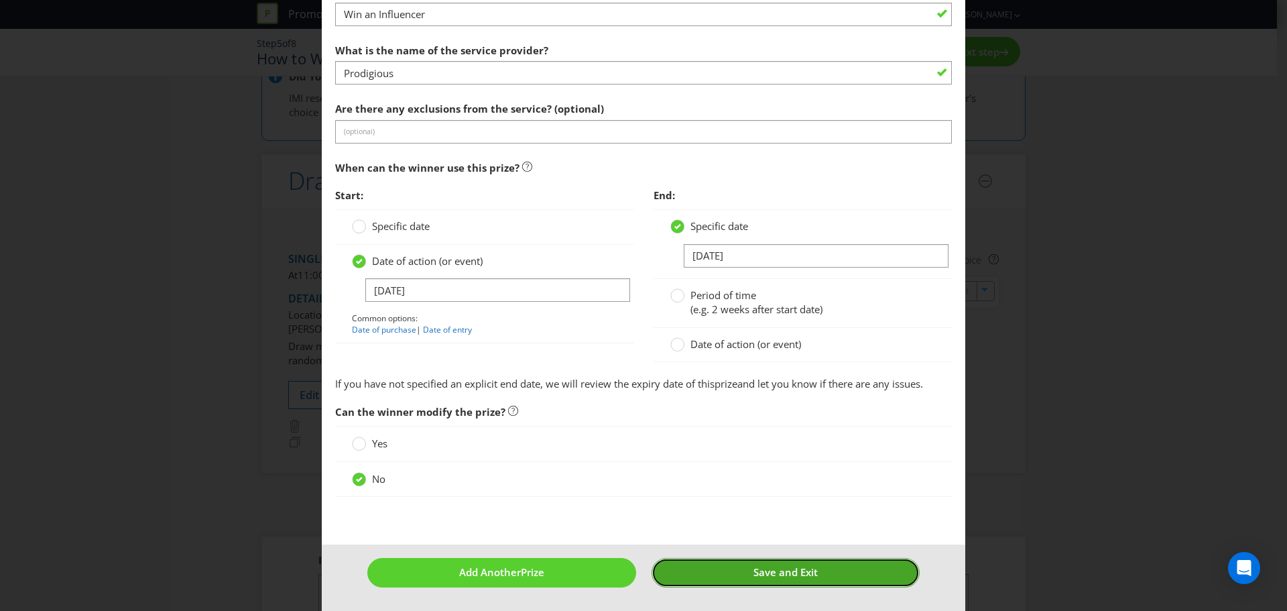
click at [754, 569] on span "Save and Exit" at bounding box center [786, 571] width 64 height 13
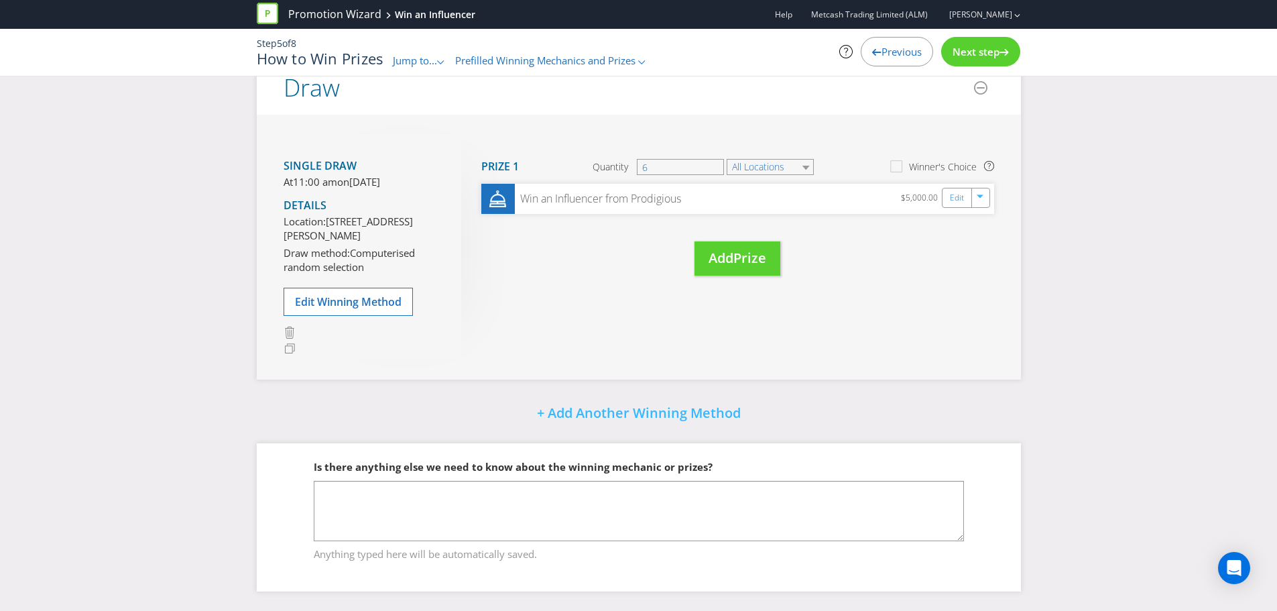
scroll to position [257, 0]
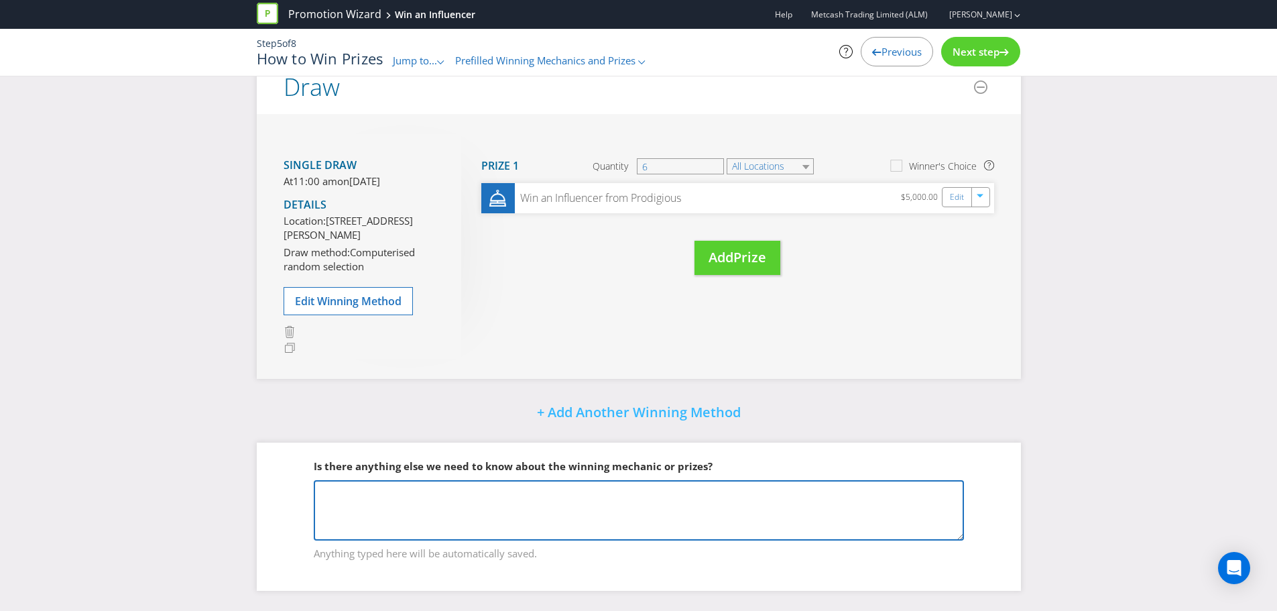
click at [527, 509] on textarea at bounding box center [639, 510] width 650 height 60
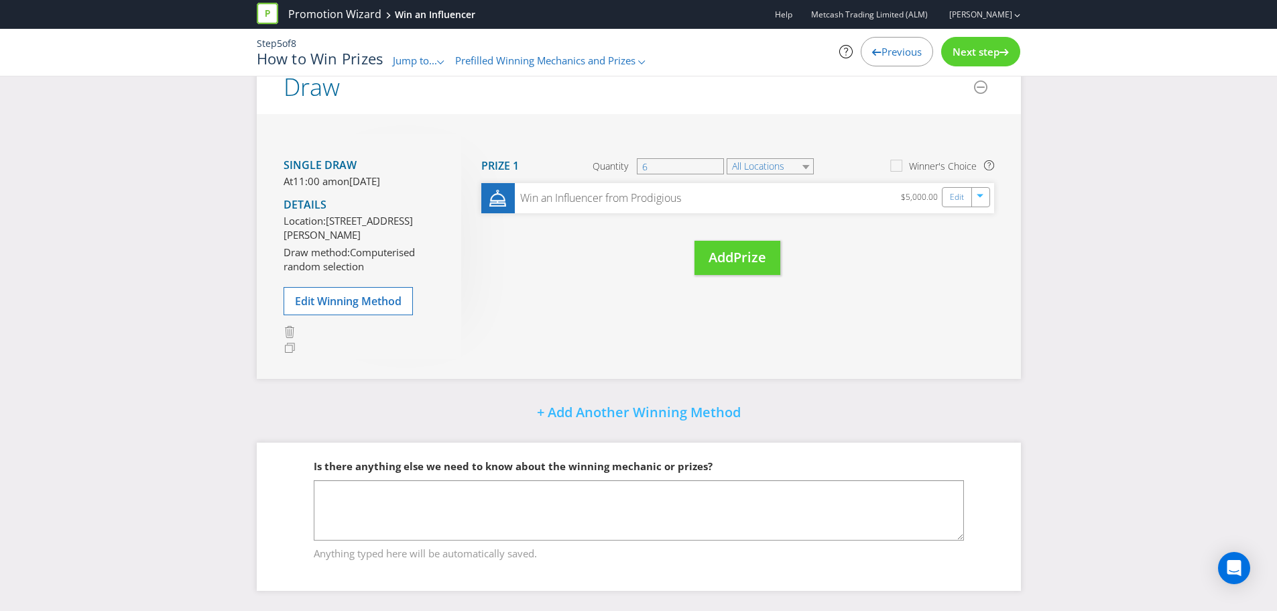
click at [987, 58] on span "Next step" at bounding box center [976, 51] width 47 height 13
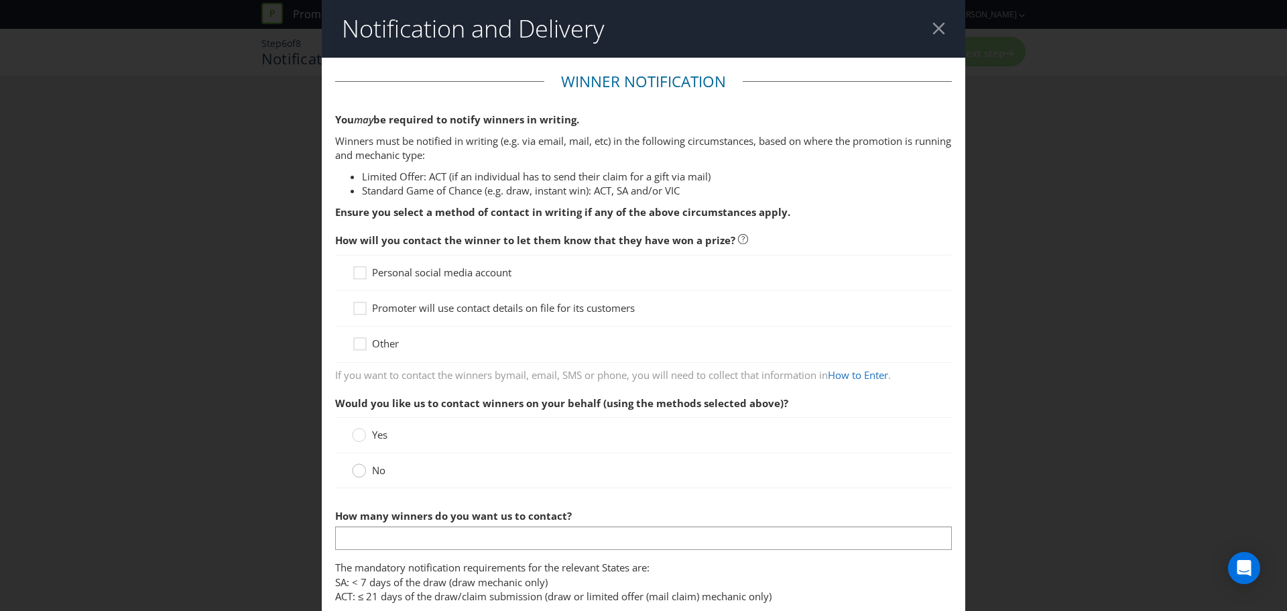
click at [356, 469] on div at bounding box center [359, 466] width 7 height 7
click at [0, 0] on input "No" at bounding box center [0, 0] width 0 height 0
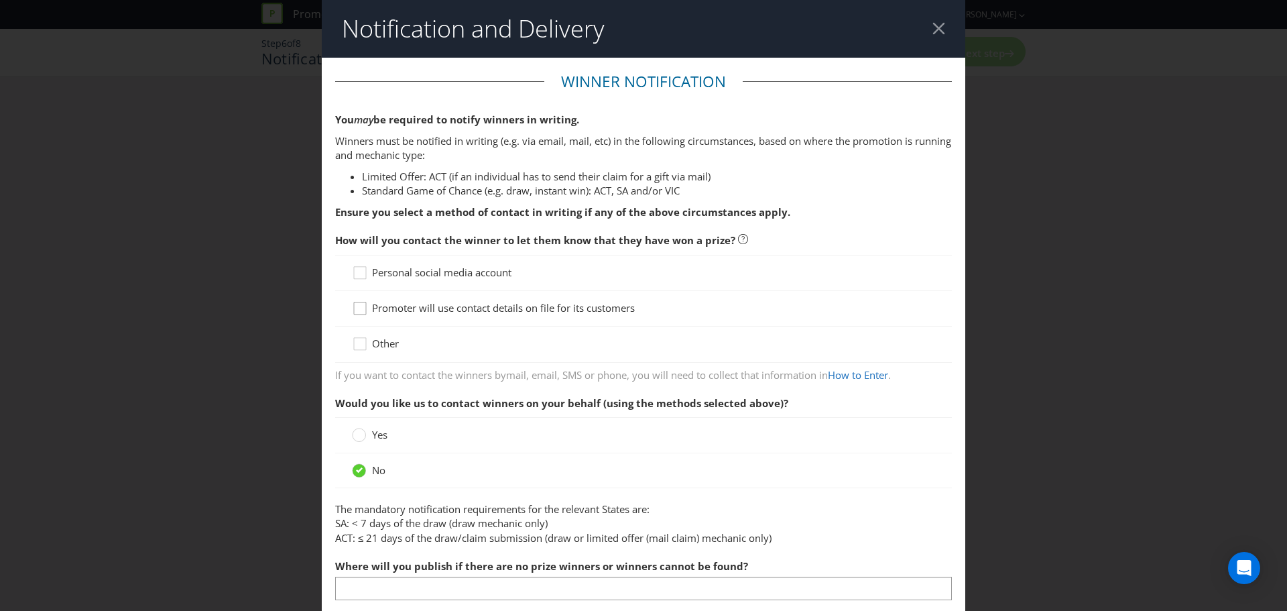
click at [355, 312] on icon at bounding box center [362, 311] width 20 height 20
click at [0, 0] on input "Promoter will use contact details on file for its customers" at bounding box center [0, 0] width 0 height 0
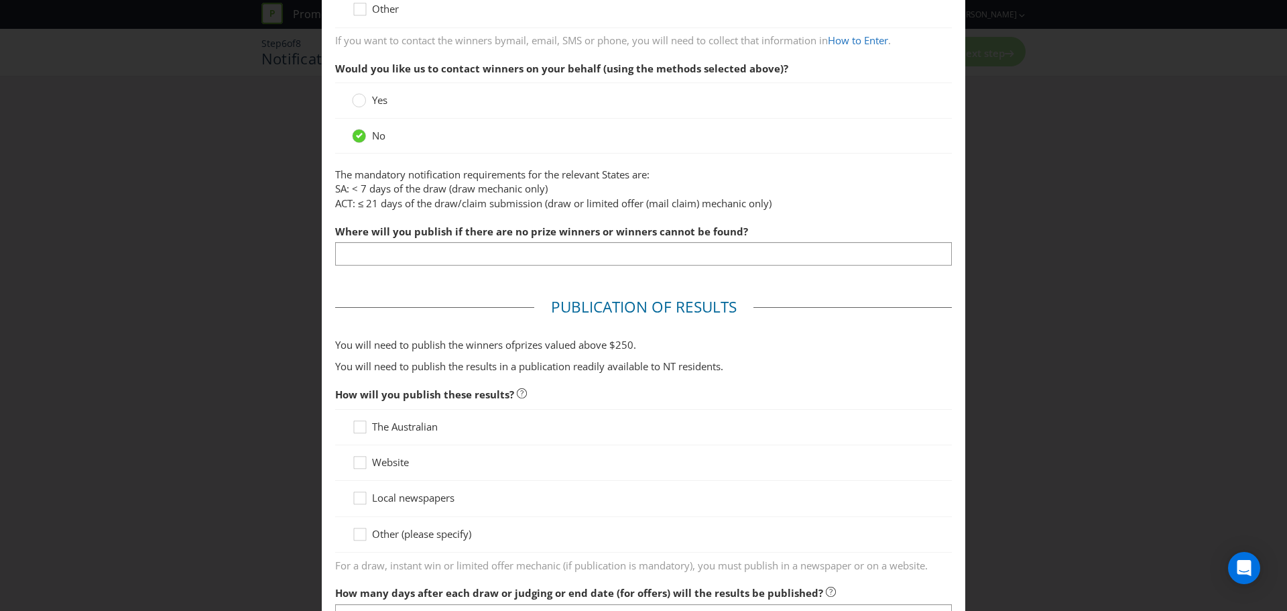
scroll to position [335, 0]
click at [390, 459] on span "Website" at bounding box center [390, 461] width 37 height 13
click at [0, 0] on input "Website" at bounding box center [0, 0] width 0 height 0
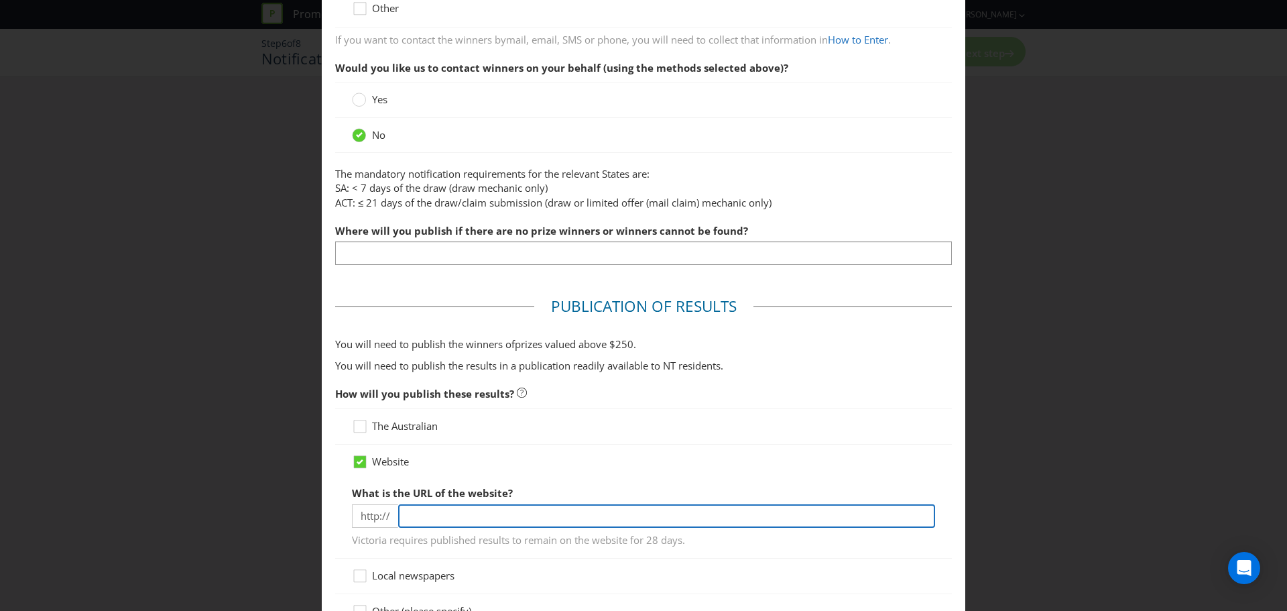
click at [444, 518] on input "text" at bounding box center [666, 515] width 537 height 23
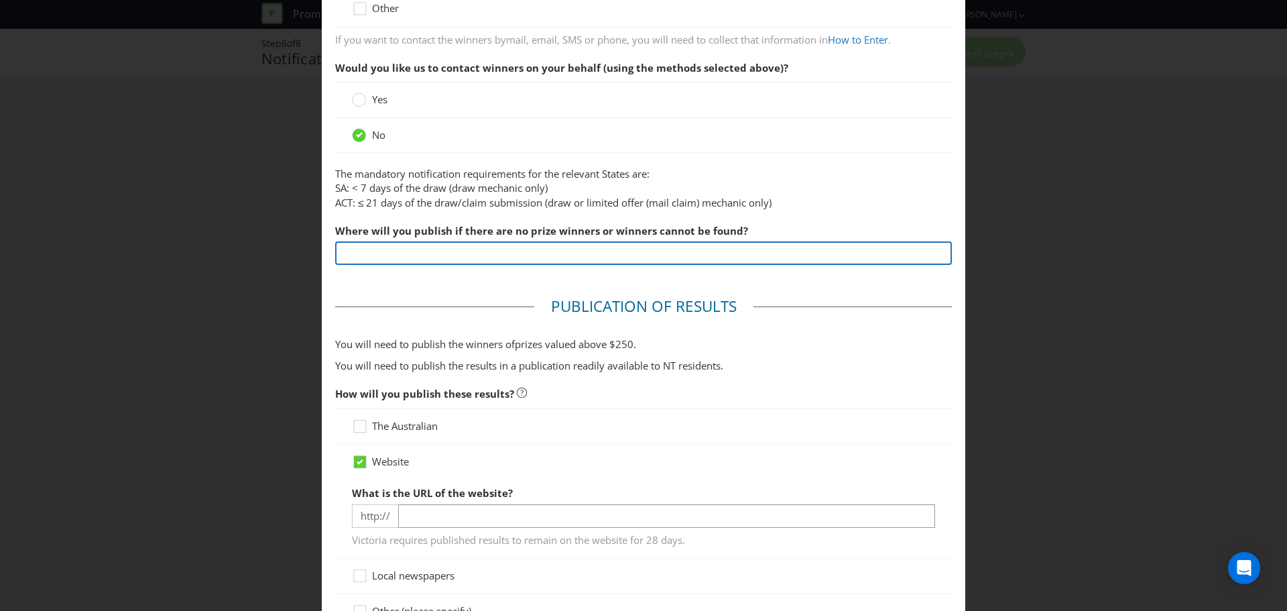
click at [428, 254] on input "text" at bounding box center [643, 252] width 617 height 23
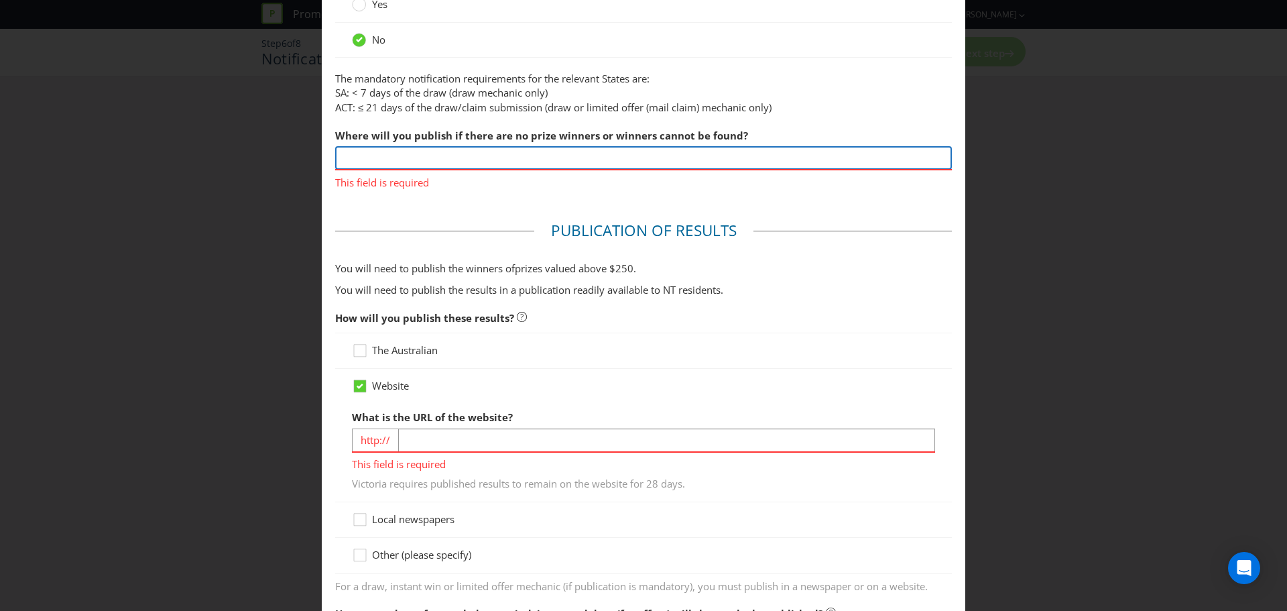
scroll to position [397, 0]
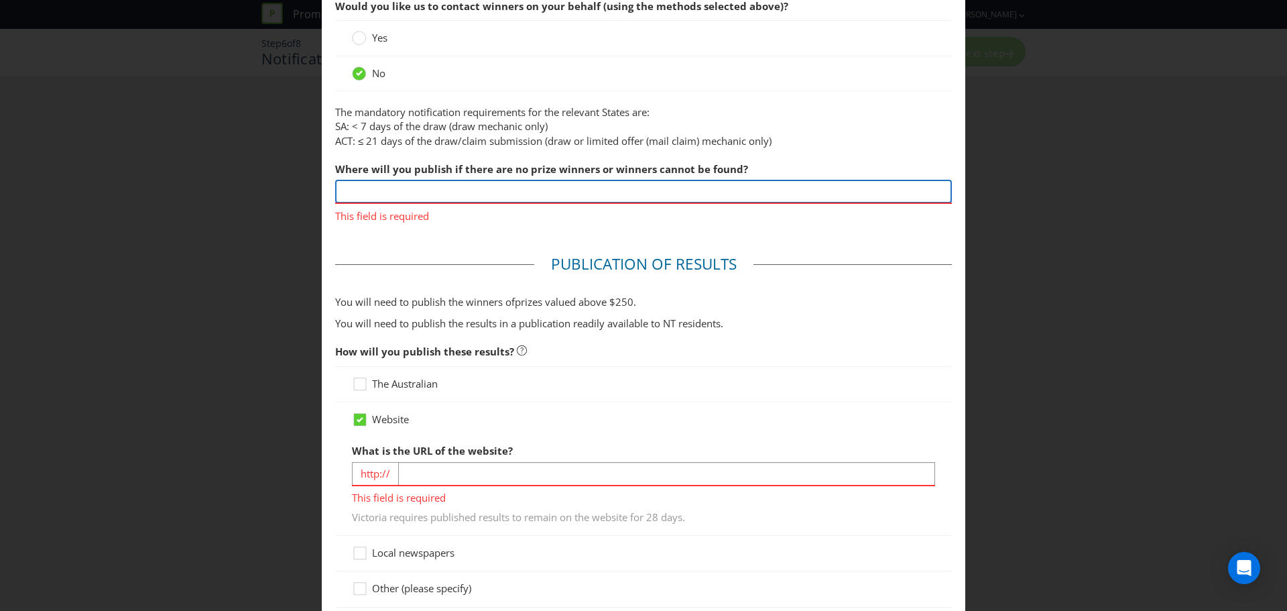
click at [508, 191] on input "text" at bounding box center [643, 191] width 617 height 23
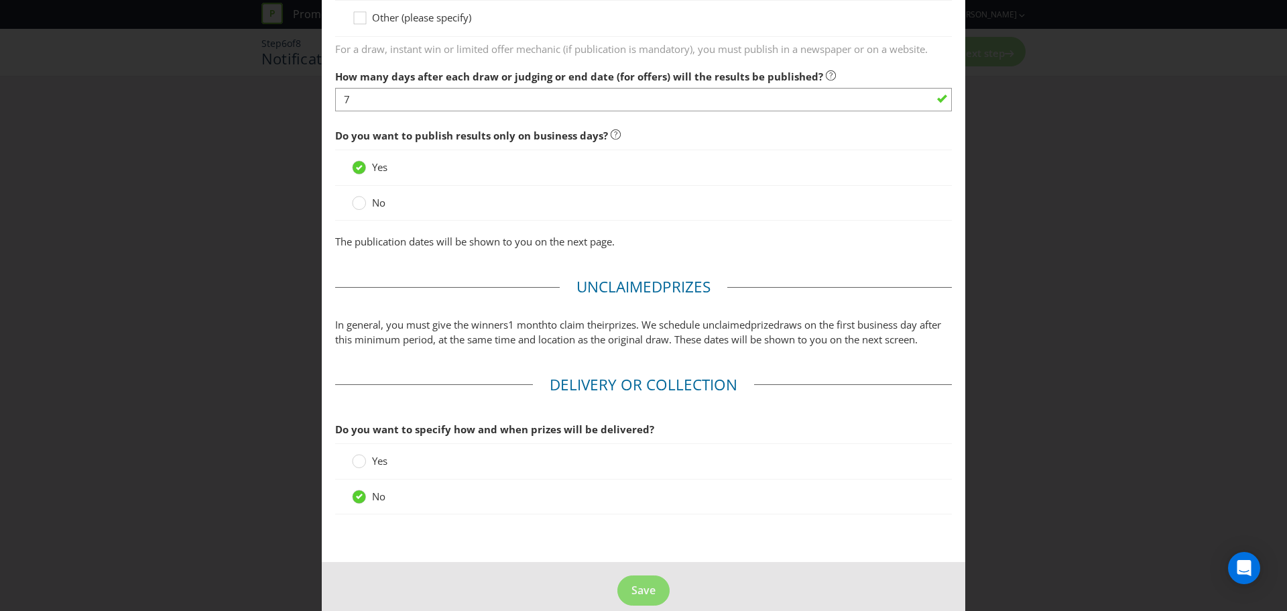
scroll to position [1000, 0]
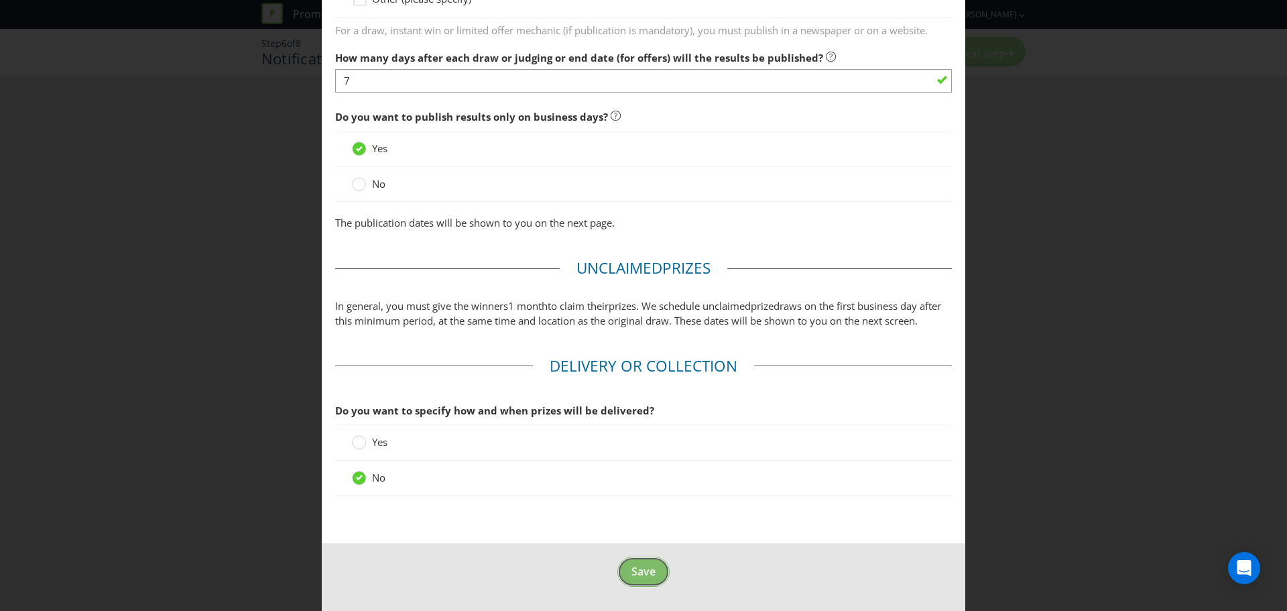
click at [634, 573] on span "Save" at bounding box center [644, 571] width 24 height 15
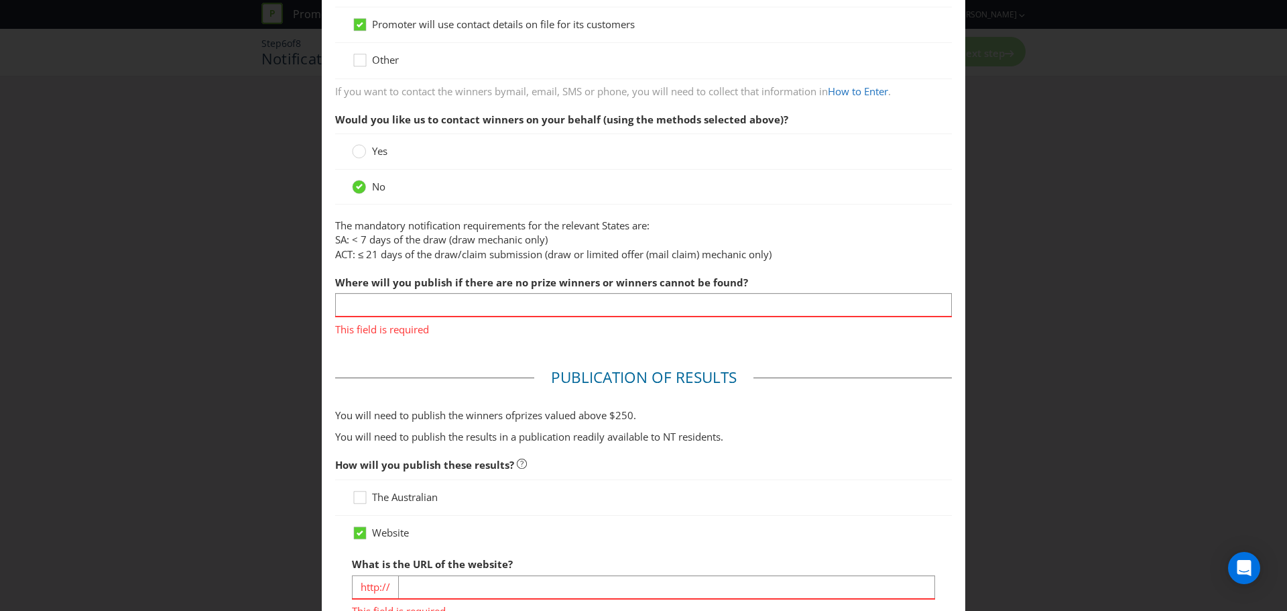
scroll to position [402, 0]
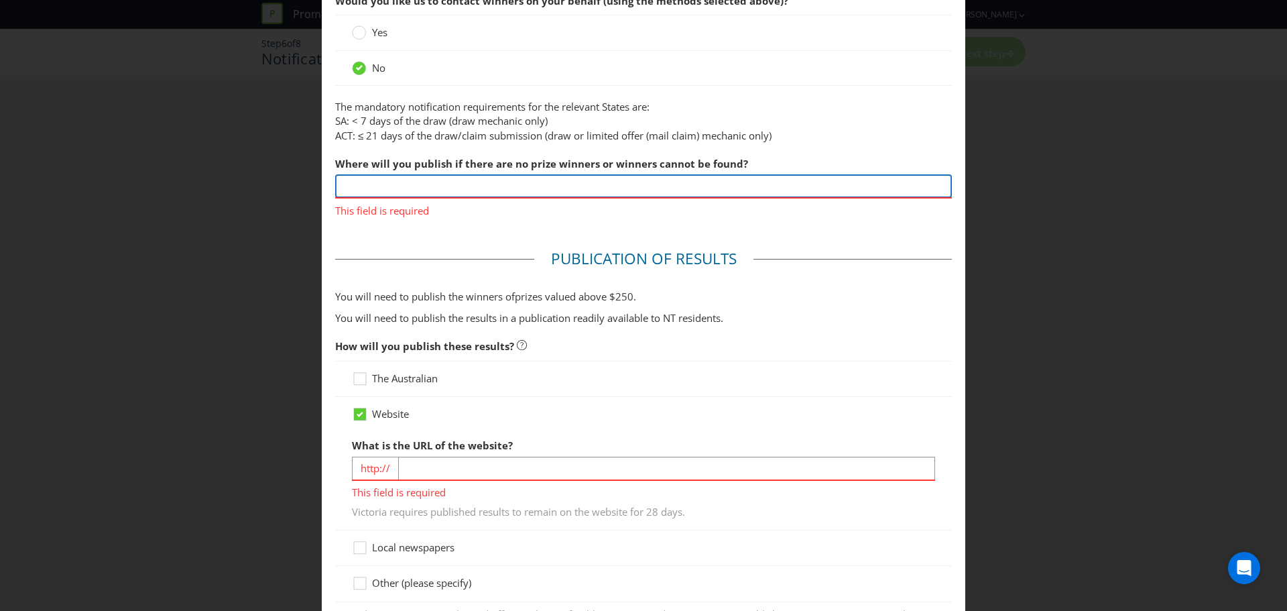
click at [440, 185] on input "text" at bounding box center [643, 185] width 617 height 23
type input "[DOMAIN_NAME]"
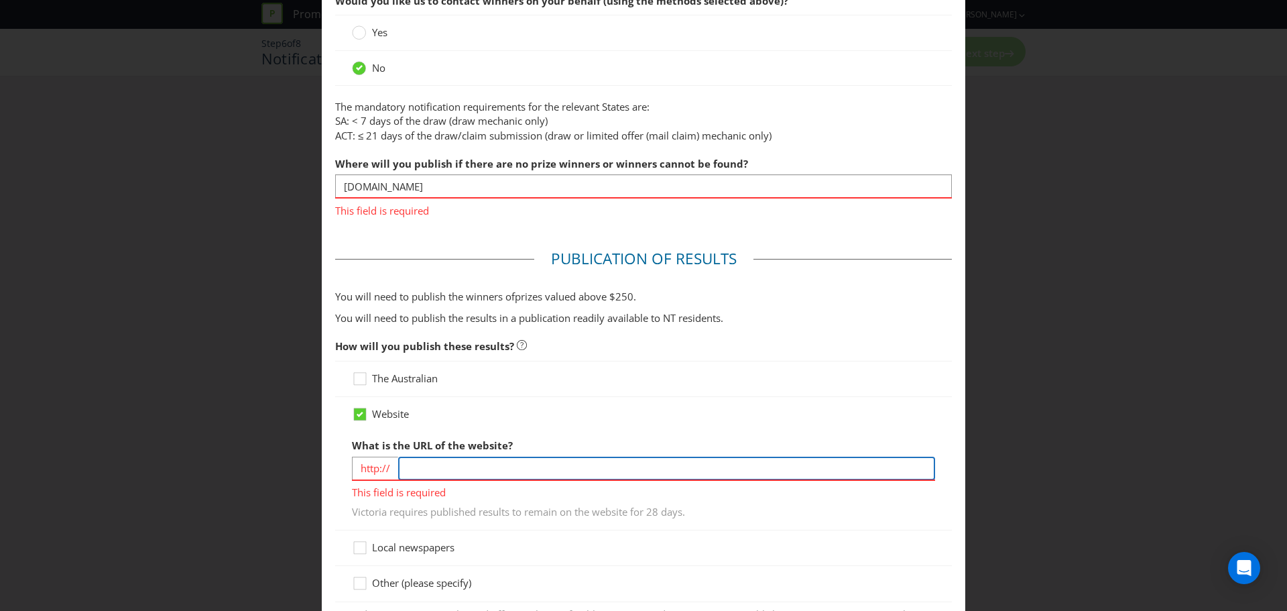
click at [499, 464] on div "What is the URL of the website? http:// This field is required Victoria require…" at bounding box center [643, 475] width 583 height 87
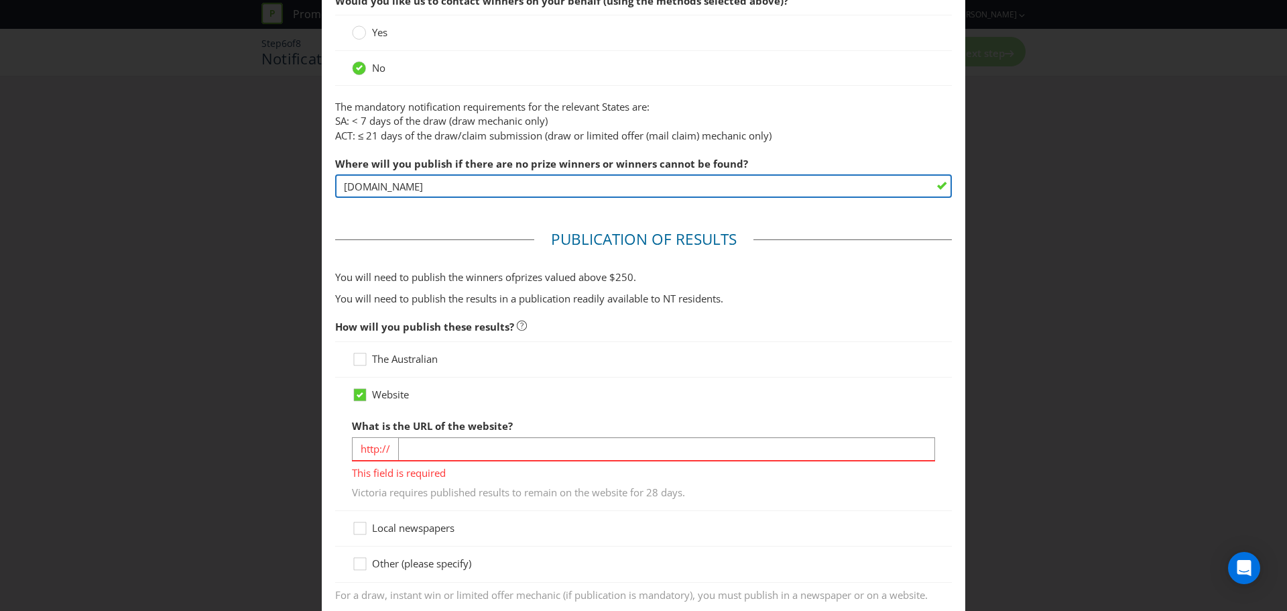
drag, startPoint x: 465, startPoint y: 194, endPoint x: 301, endPoint y: 180, distance: 164.9
click at [301, 180] on div "Notification and Delivery Winner Notification You may be required to notify win…" at bounding box center [643, 305] width 1287 height 611
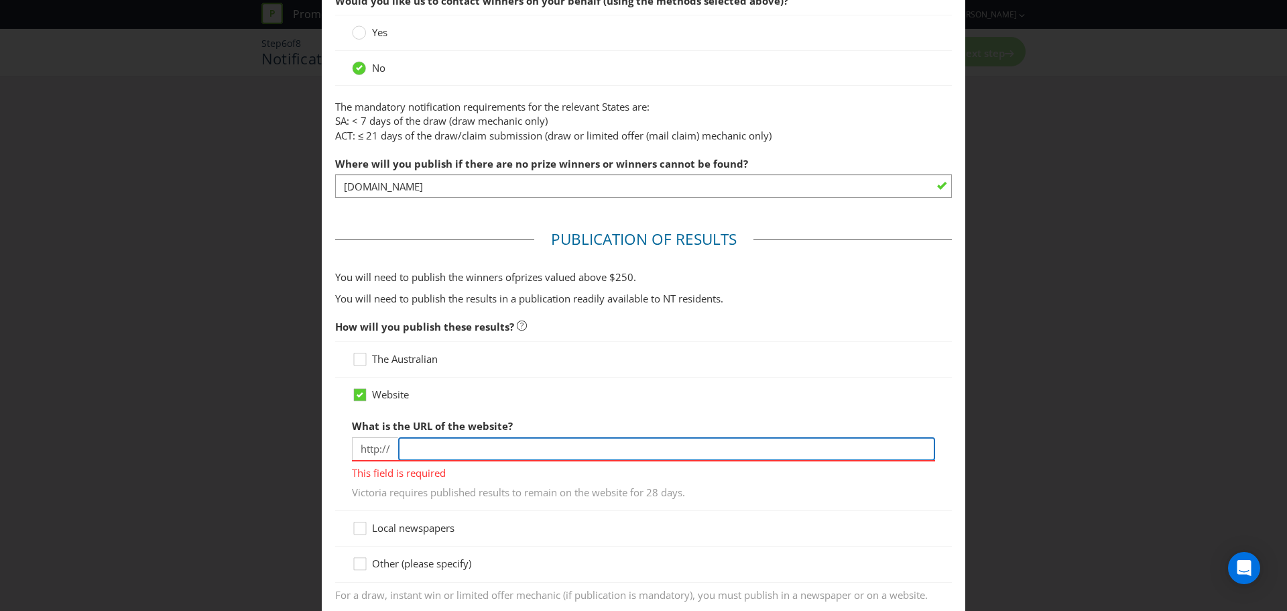
click at [457, 449] on input "text" at bounding box center [666, 448] width 537 height 23
paste input "[DOMAIN_NAME]"
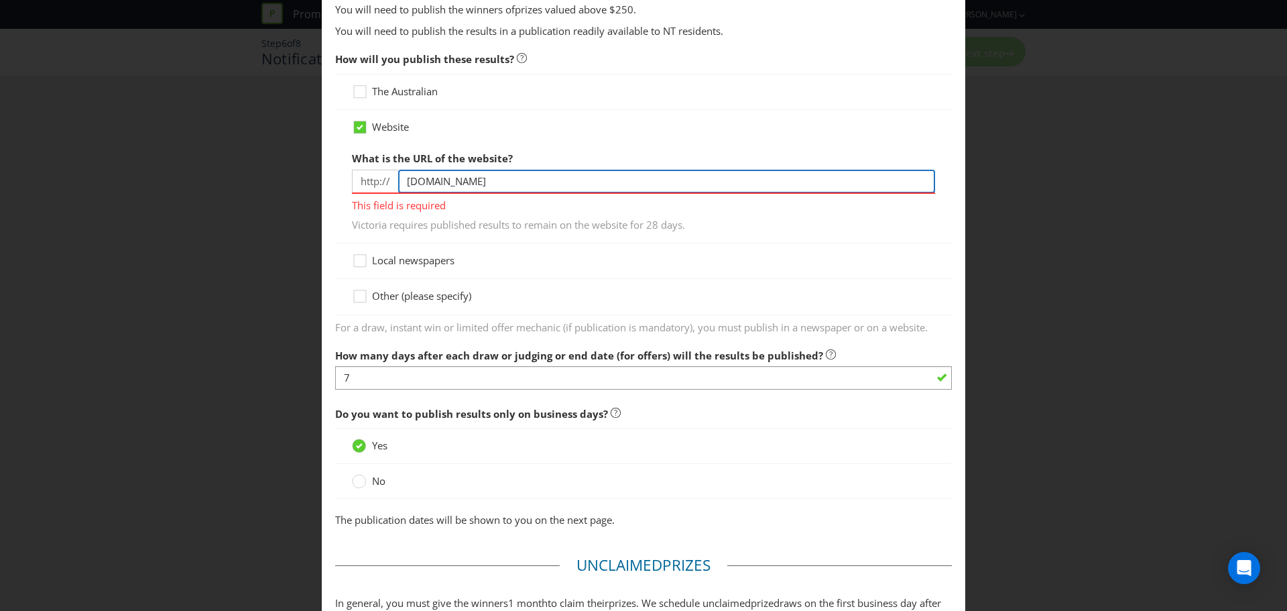
scroll to position [670, 0]
type input "[DOMAIN_NAME]"
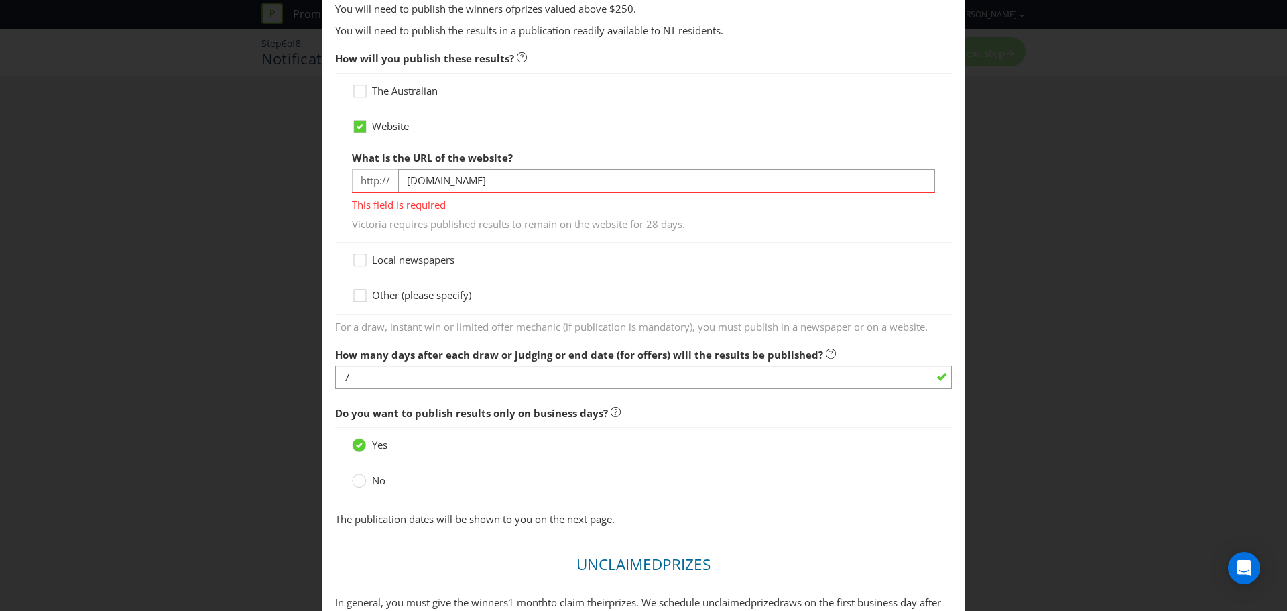
click at [603, 219] on div "Website What is the URL of the website? http:// [DOMAIN_NAME] This field is req…" at bounding box center [643, 175] width 617 height 133
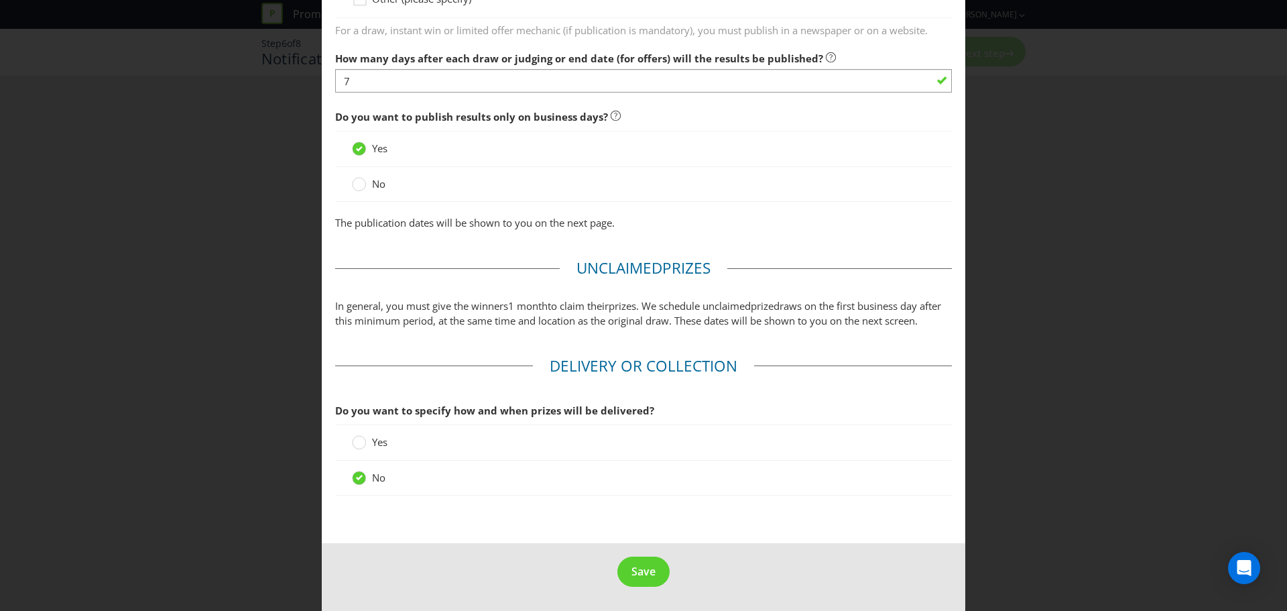
scroll to position [961, 0]
click at [632, 559] on button "Save" at bounding box center [643, 571] width 52 height 30
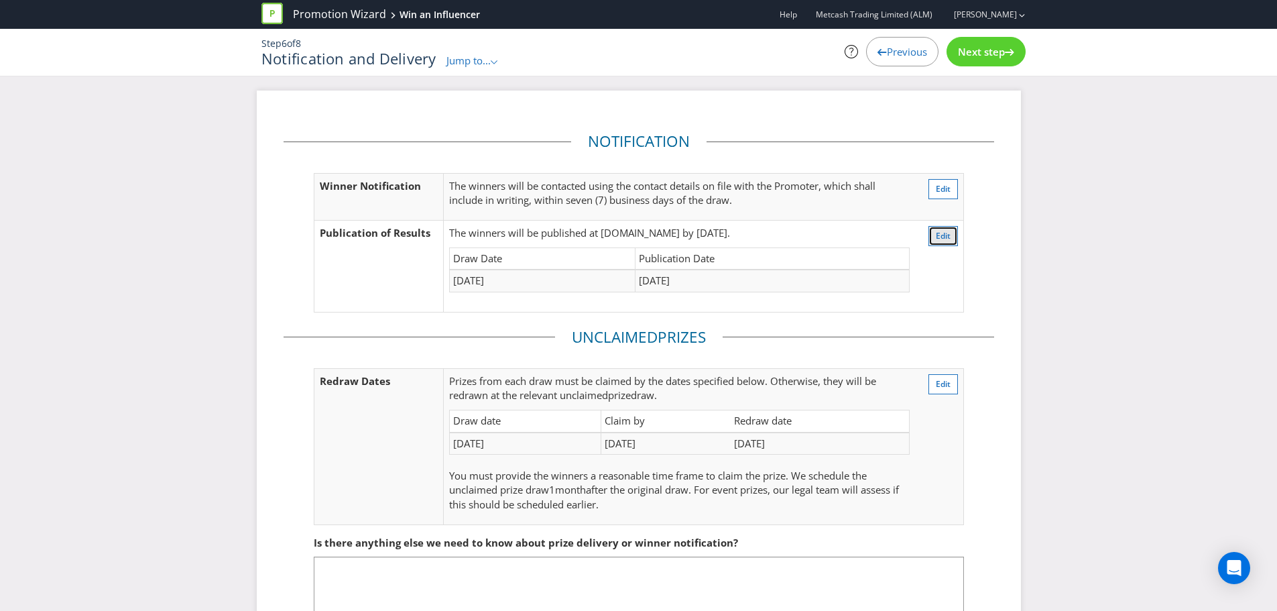
click at [949, 239] on span "Edit" at bounding box center [943, 235] width 15 height 11
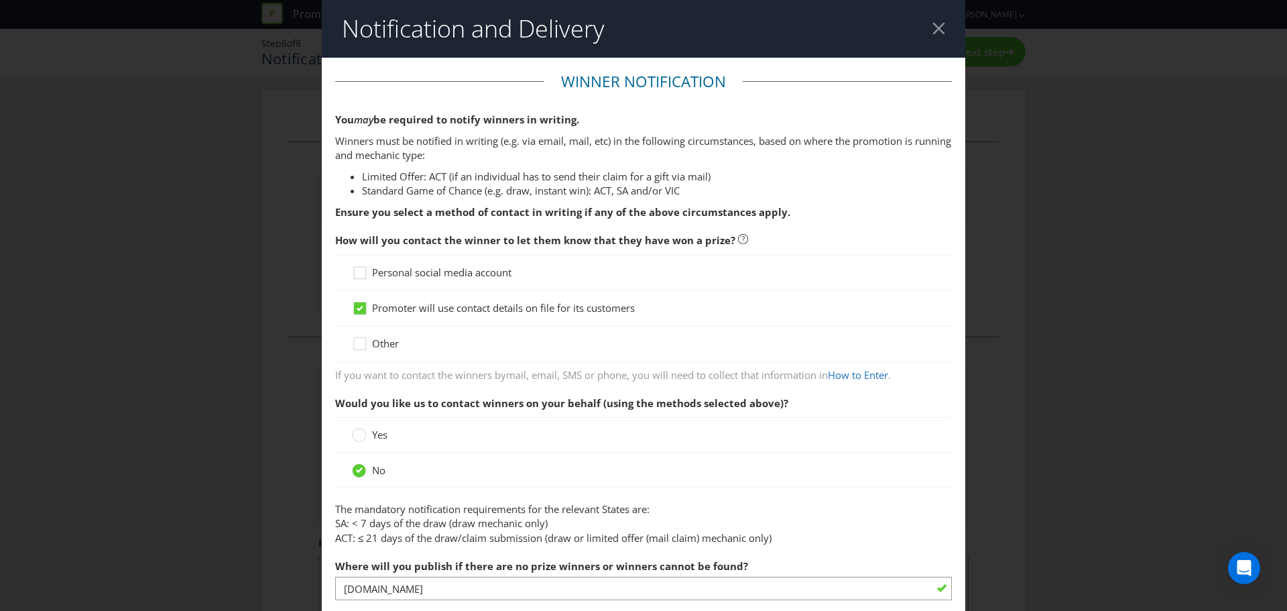
click at [933, 30] on div at bounding box center [939, 28] width 13 height 13
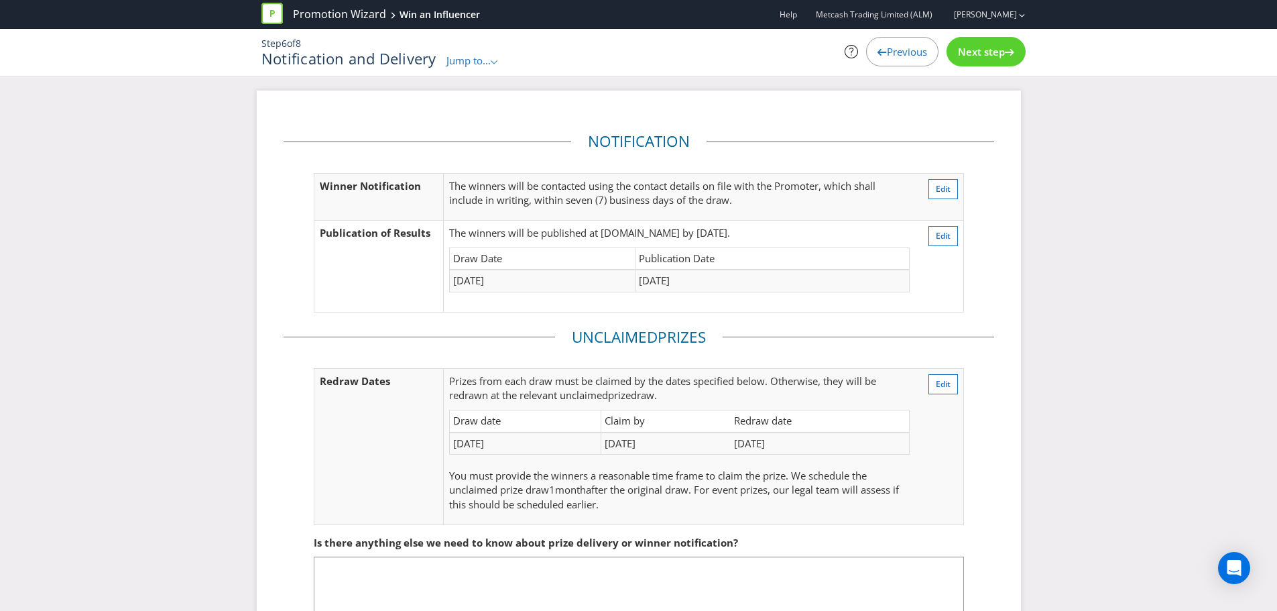
click at [900, 52] on span "Previous" at bounding box center [907, 51] width 40 height 13
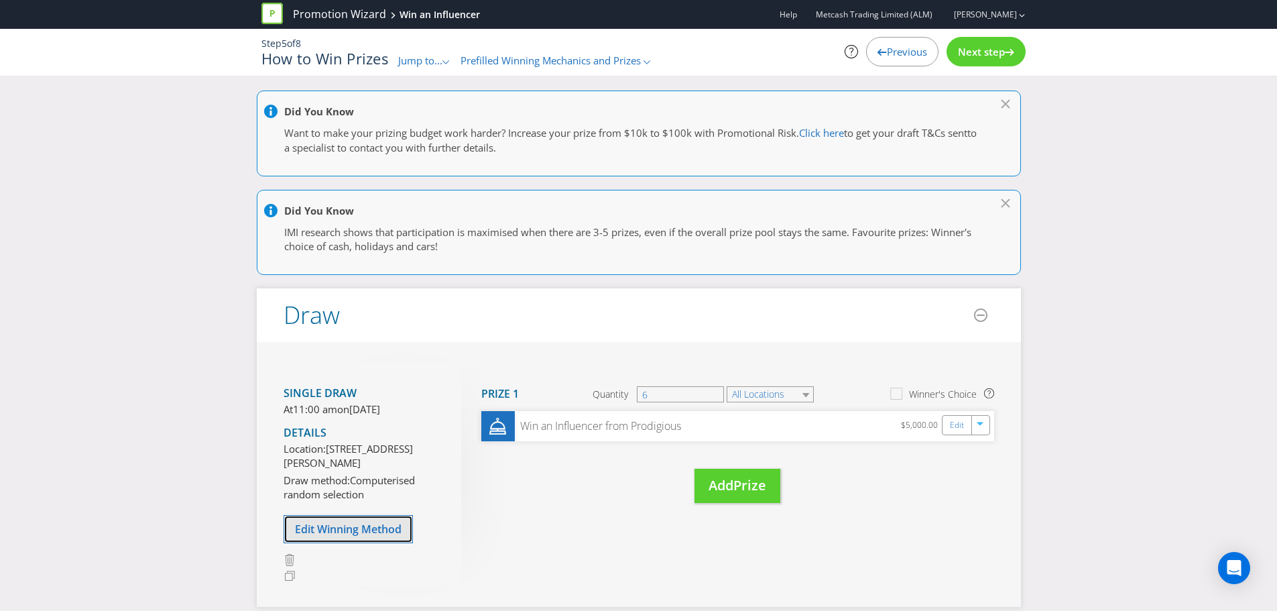
click at [342, 536] on span "Edit Winning Method" at bounding box center [348, 529] width 107 height 15
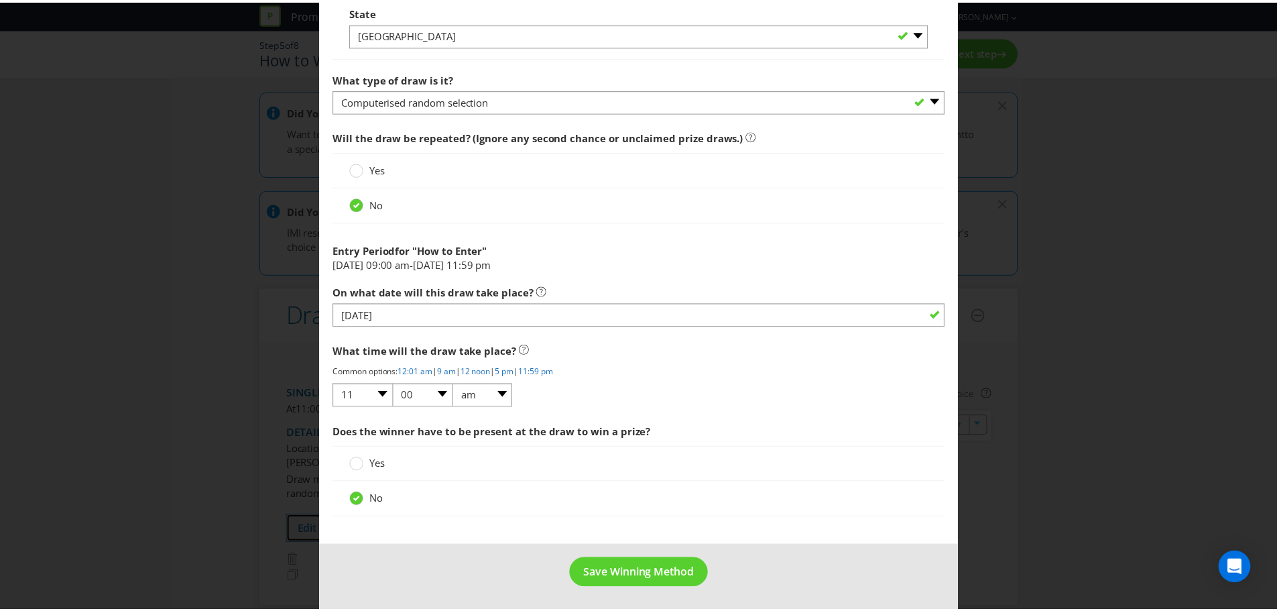
scroll to position [1037, 0]
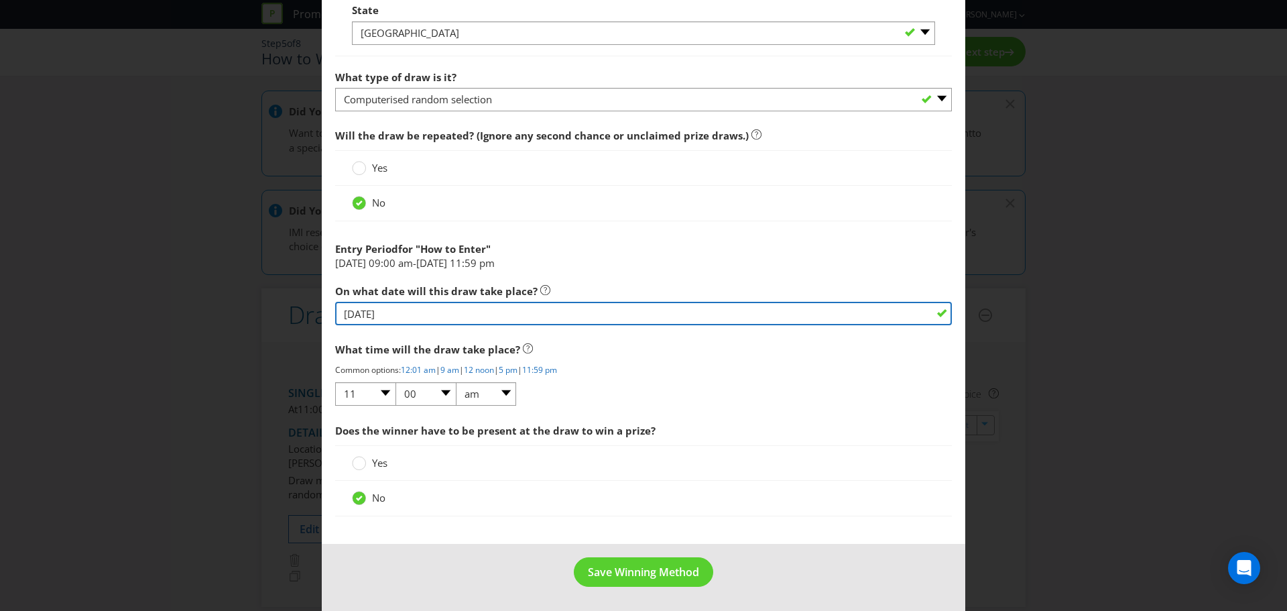
click at [415, 313] on input "[DATE]" at bounding box center [643, 313] width 617 height 23
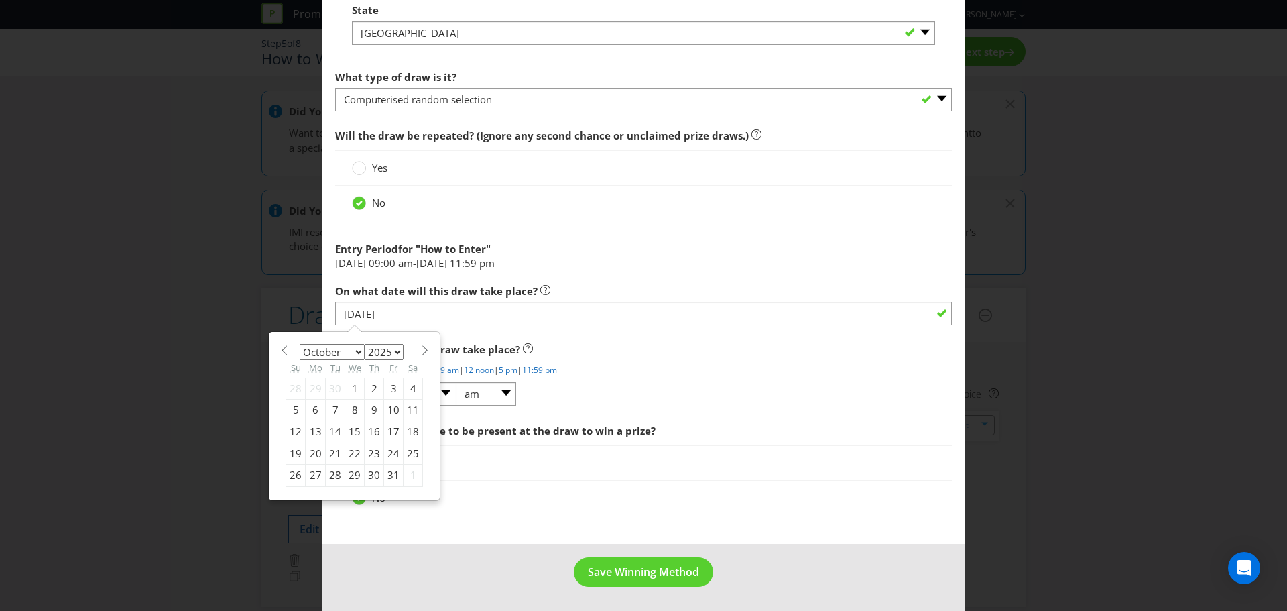
click at [357, 349] on select "January February March April May June July August September October November De…" at bounding box center [332, 352] width 65 height 16
select select "11"
click at [300, 344] on select "January February March April May June July August September October November De…" at bounding box center [332, 352] width 65 height 16
click at [354, 384] on div "3" at bounding box center [354, 387] width 19 height 21
type input "[DATE]"
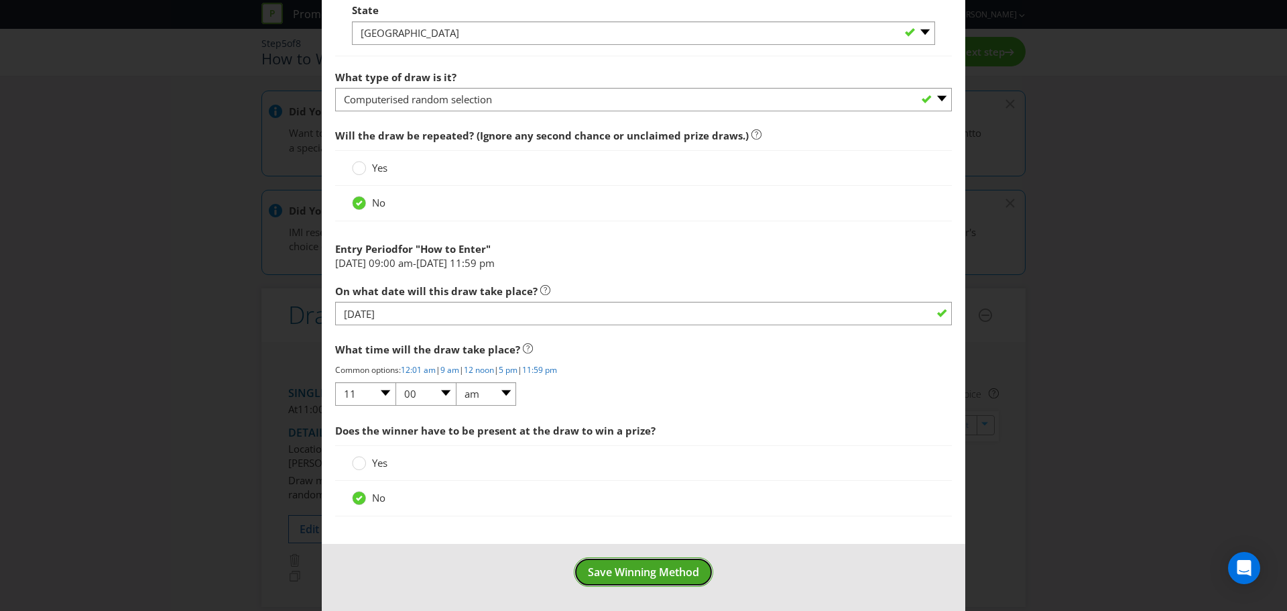
click at [659, 571] on span "Save Winning Method" at bounding box center [643, 572] width 111 height 15
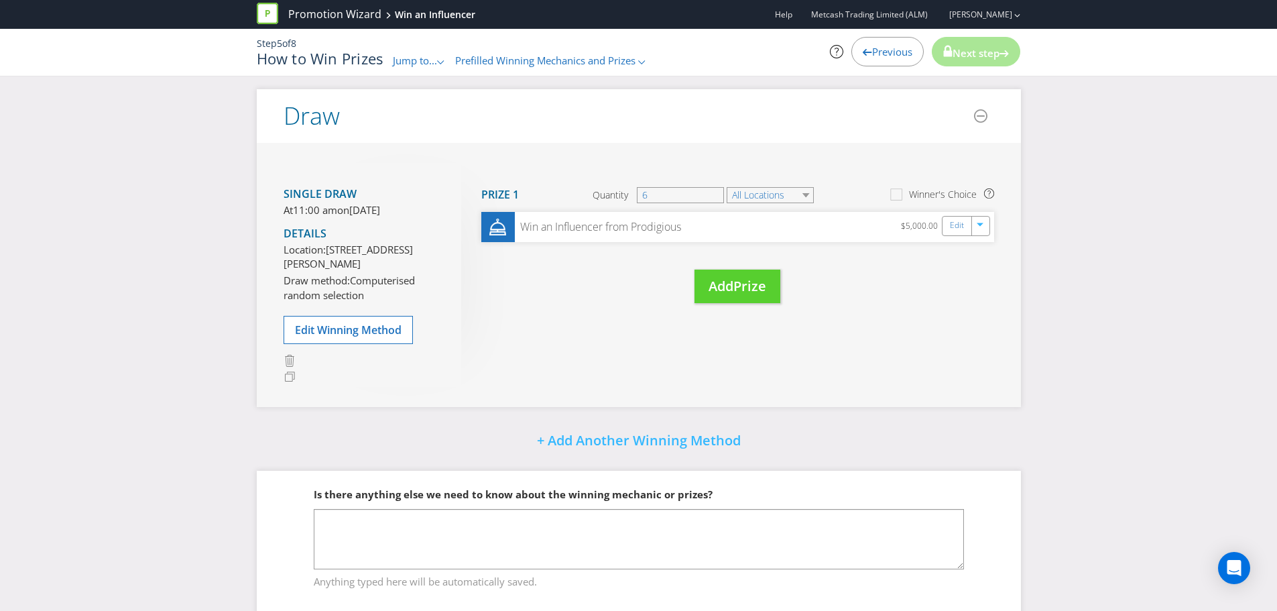
scroll to position [335, 0]
